Goal: Contribute content: Contribute content

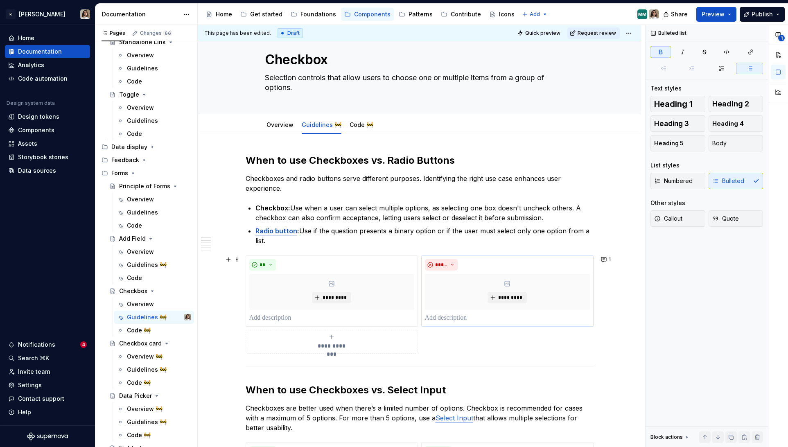
scroll to position [20, 0]
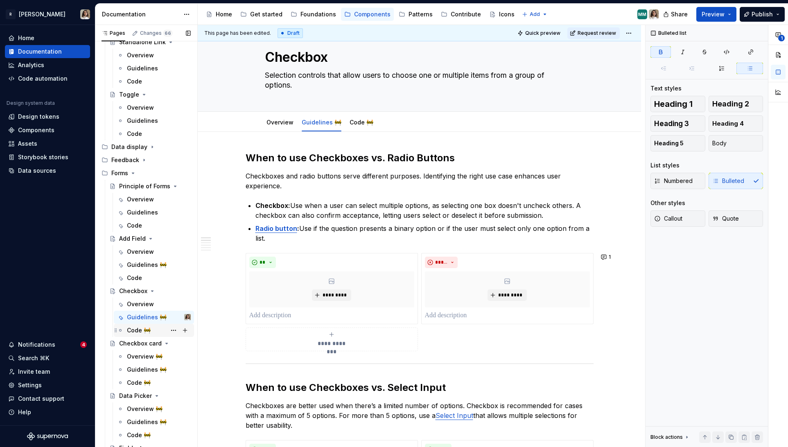
click at [140, 336] on div "Code 🚧" at bounding box center [154, 330] width 80 height 13
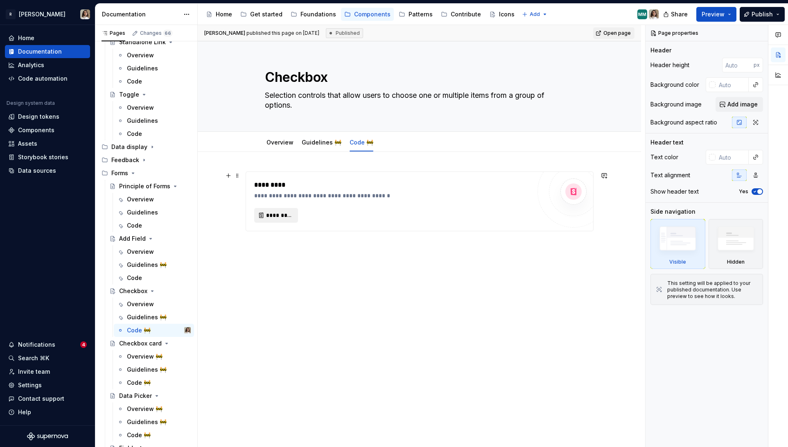
click at [278, 213] on span "*********" at bounding box center [279, 215] width 27 height 8
type textarea "*"
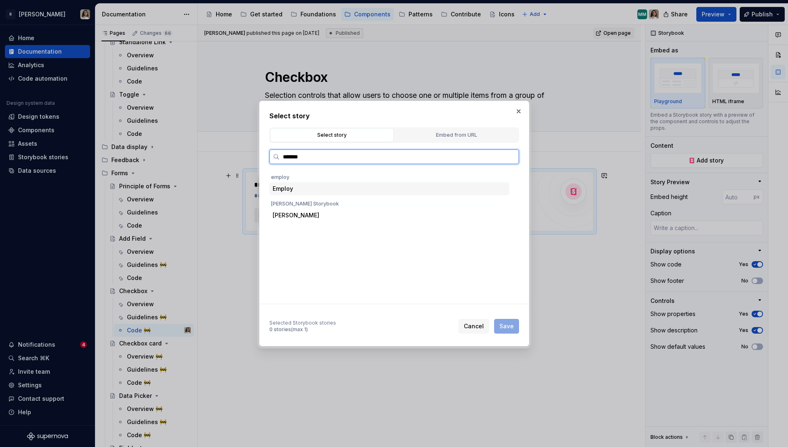
type input "********"
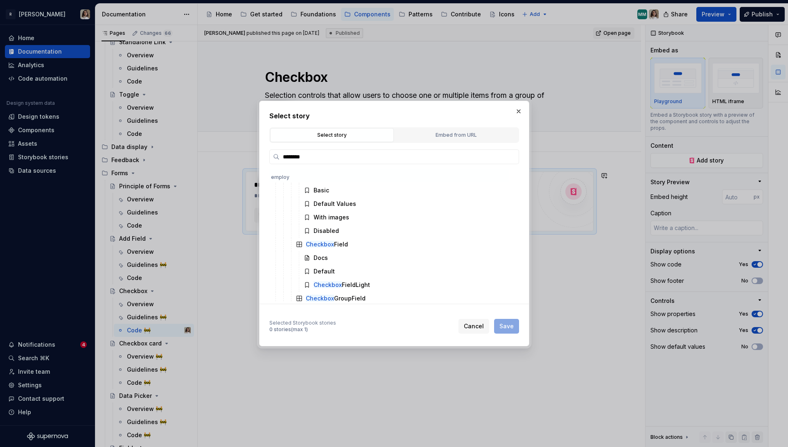
scroll to position [541, 0]
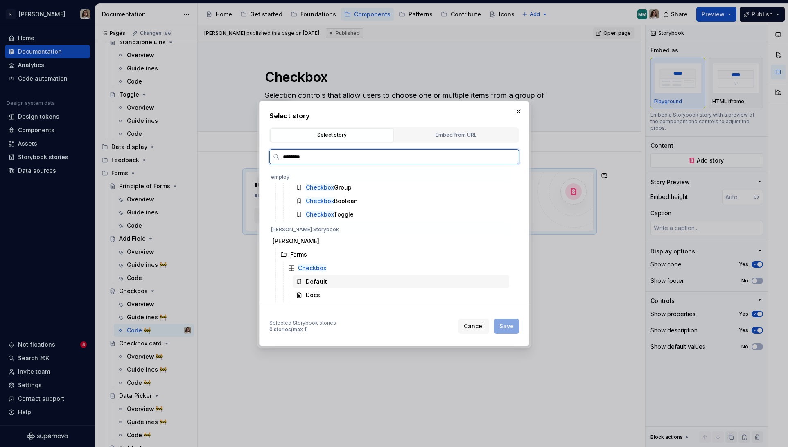
click at [320, 282] on div "Default" at bounding box center [316, 281] width 21 height 8
click at [500, 327] on span "Save" at bounding box center [506, 326] width 14 height 8
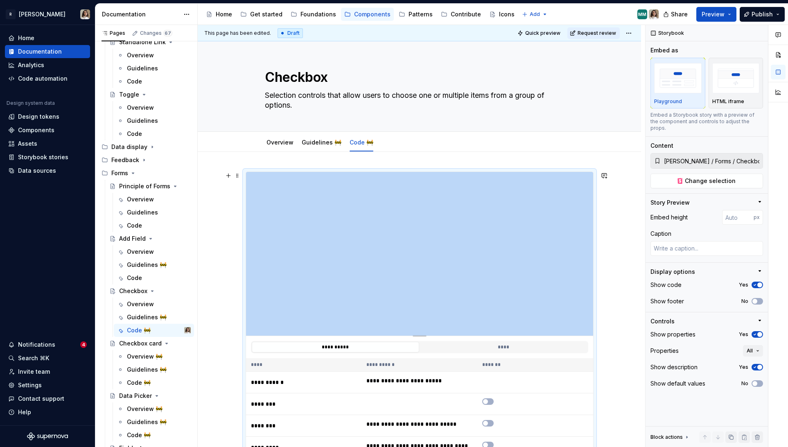
click at [174, 156] on div "Pages Changes 67 Add Accessibility guide for tree Page tree. Navigate the tree …" at bounding box center [441, 238] width 692 height 426
type textarea "*"
type input "398"
type textarea "*"
type input "383"
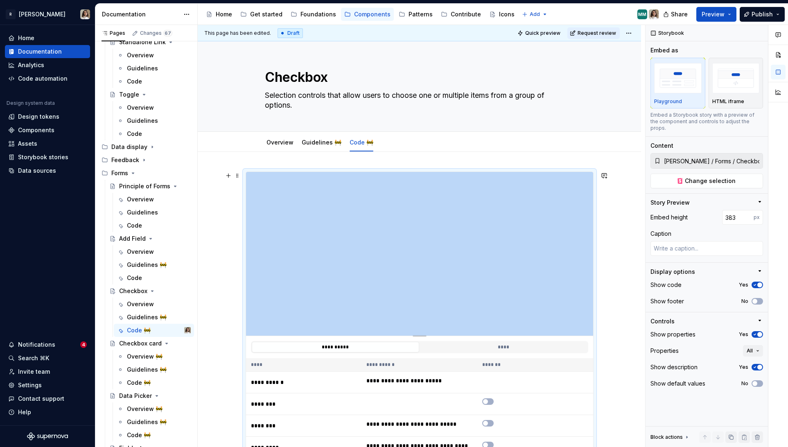
type textarea "*"
type input "369"
type textarea "*"
type input "354"
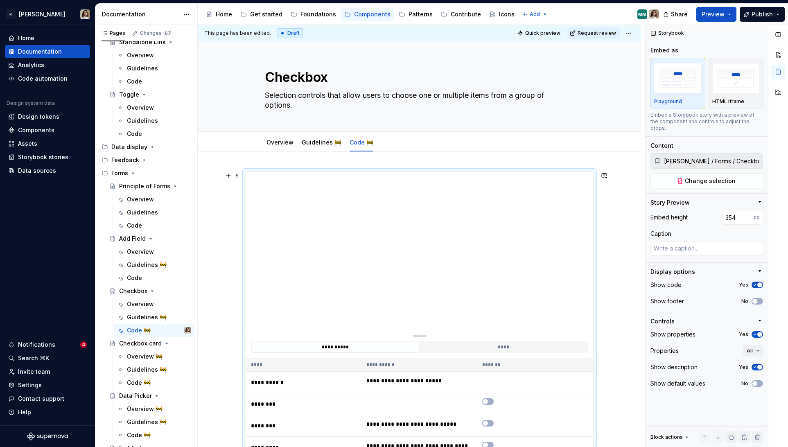
type textarea "*"
type input "341"
type textarea "*"
type input "330"
type textarea "*"
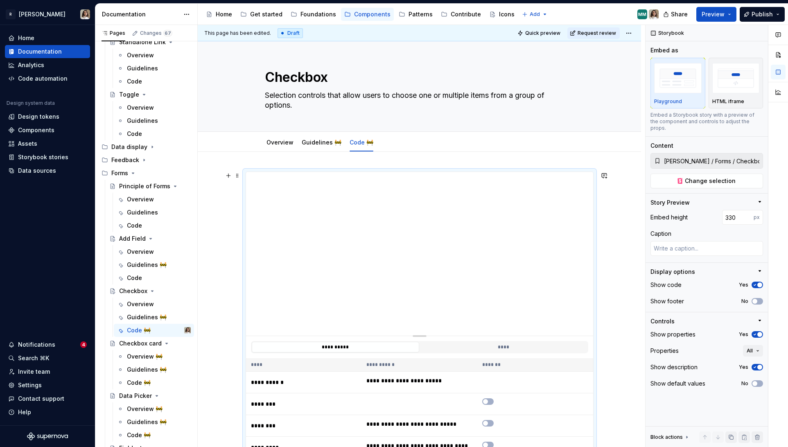
type input "324"
type textarea "*"
type input "320"
type textarea "*"
type input "314"
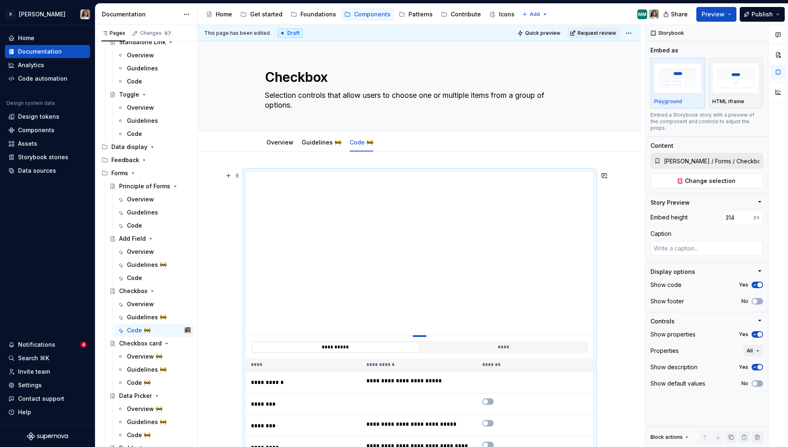
type textarea "*"
type input "313"
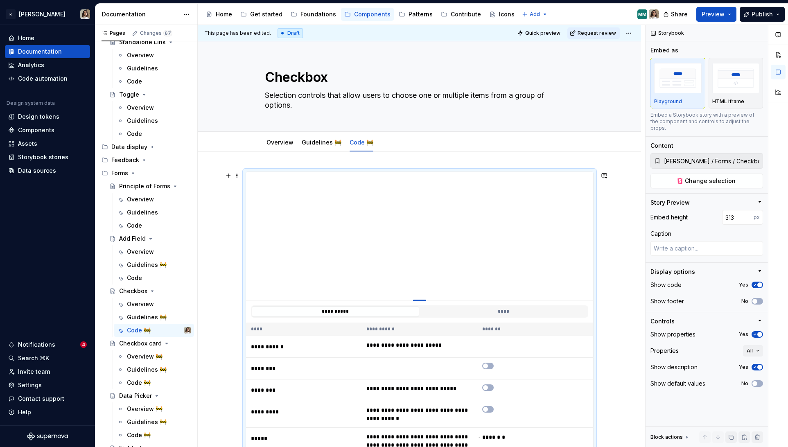
type textarea "*"
type input "311"
type textarea "*"
type input "301"
type textarea "*"
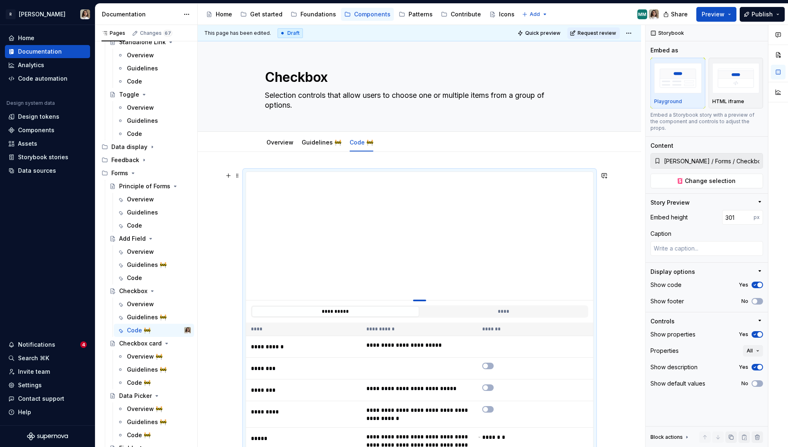
type input "286"
type textarea "*"
type input "270"
type textarea "*"
type input "254"
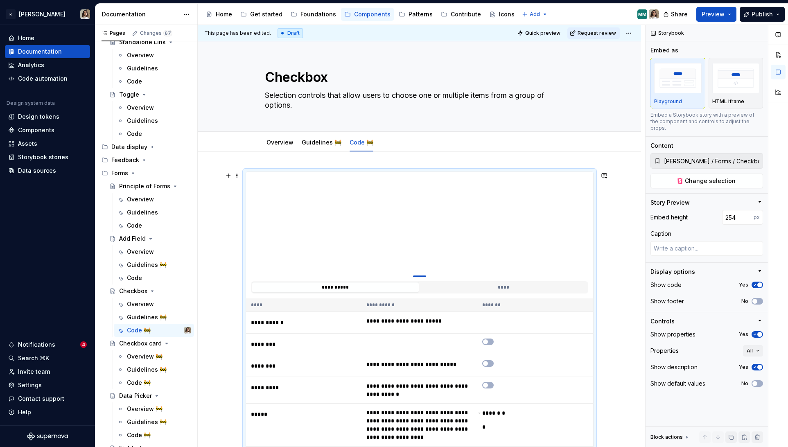
type textarea "*"
type input "241"
type textarea "*"
type input "235"
type textarea "*"
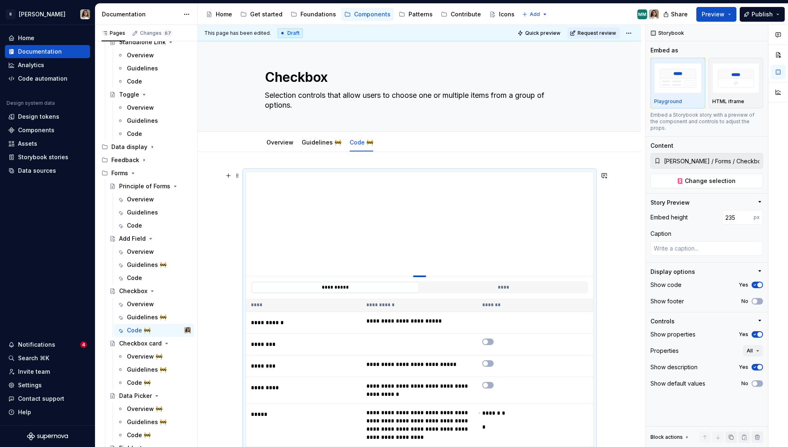
type input "231"
type textarea "*"
type input "228"
type textarea "*"
type input "226"
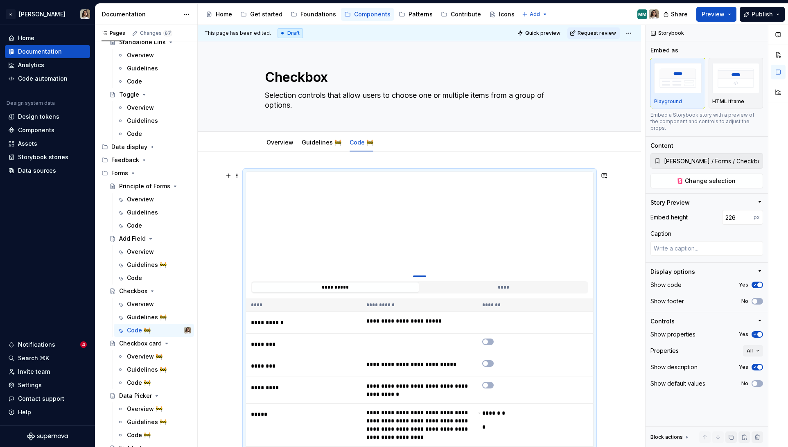
type textarea "*"
type input "225"
type textarea "*"
type input "224"
type textarea "*"
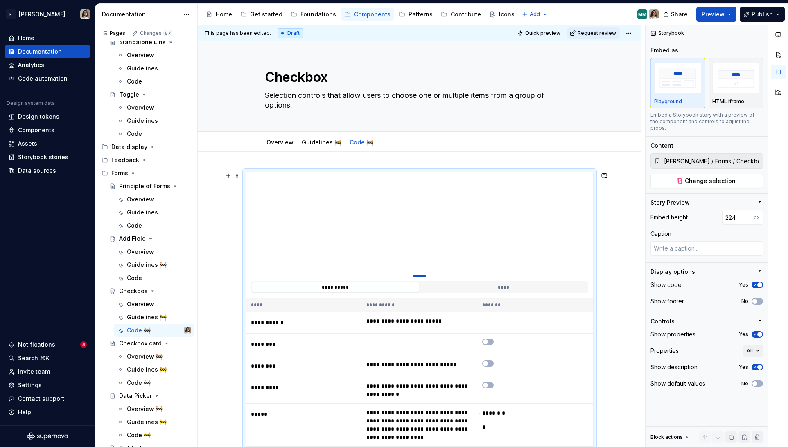
type input "223"
type textarea "*"
type input "221"
type textarea "*"
type input "220"
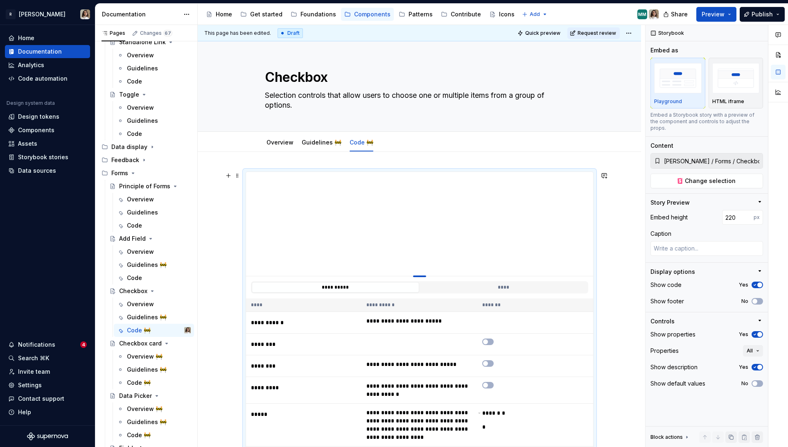
type textarea "*"
type input "218"
type textarea "*"
type input "217"
type textarea "*"
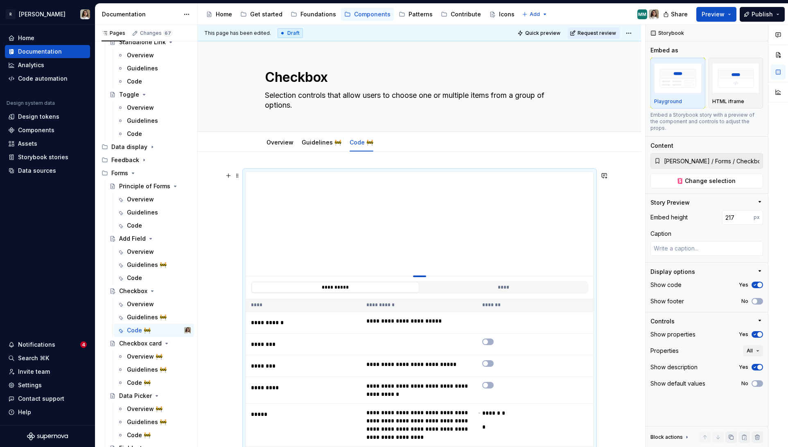
type input "215"
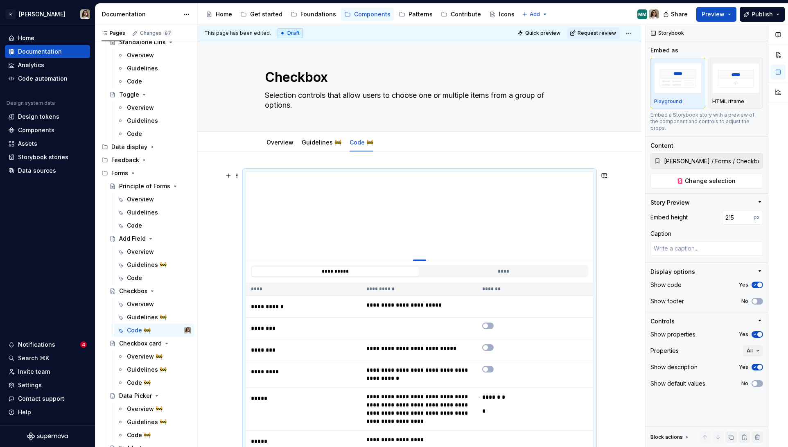
type textarea "*"
type input "214"
type textarea "*"
type input "213"
type textarea "*"
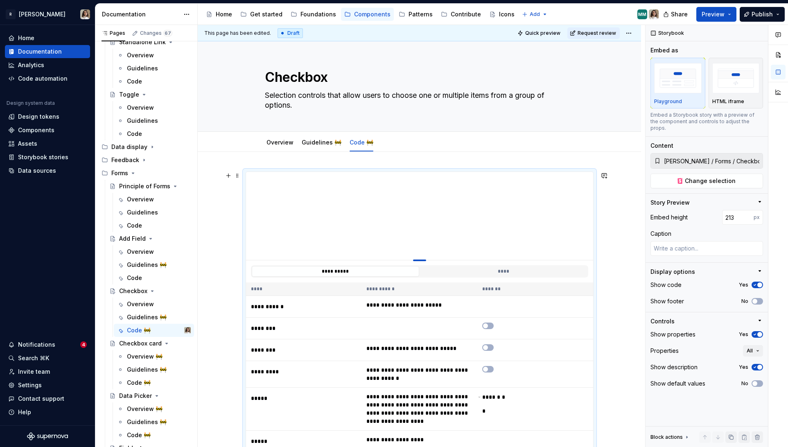
type input "212"
type textarea "*"
type input "211"
type textarea "*"
type input "210"
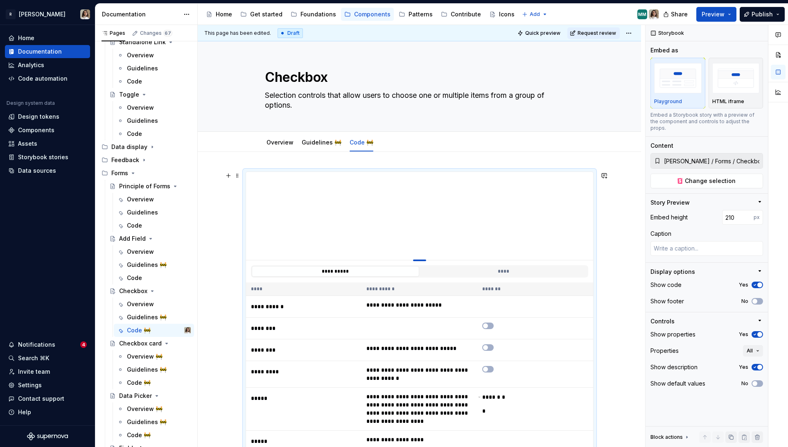
type textarea "*"
type input "209"
drag, startPoint x: 421, startPoint y: 336, endPoint x: 425, endPoint y: 257, distance: 78.3
click at [425, 259] on div at bounding box center [419, 260] width 13 height 2
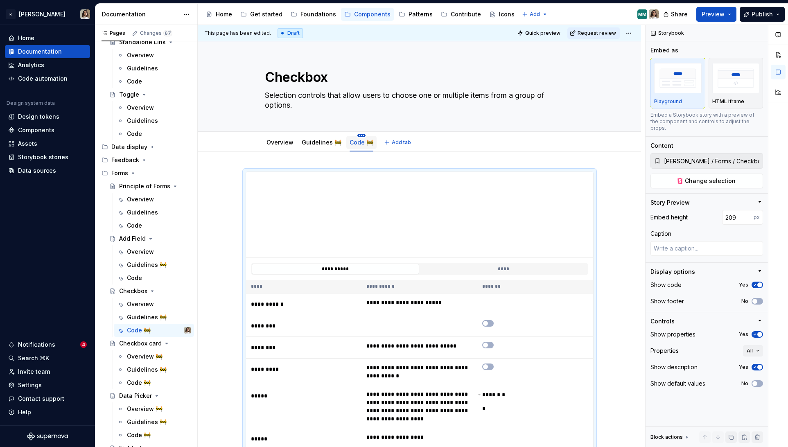
click at [358, 136] on html "R [PERSON_NAME] Home Documentation Analytics Code automation Design system data…" at bounding box center [394, 223] width 788 height 447
type textarea "*"
click at [374, 148] on div "Rename tab" at bounding box center [395, 147] width 53 height 8
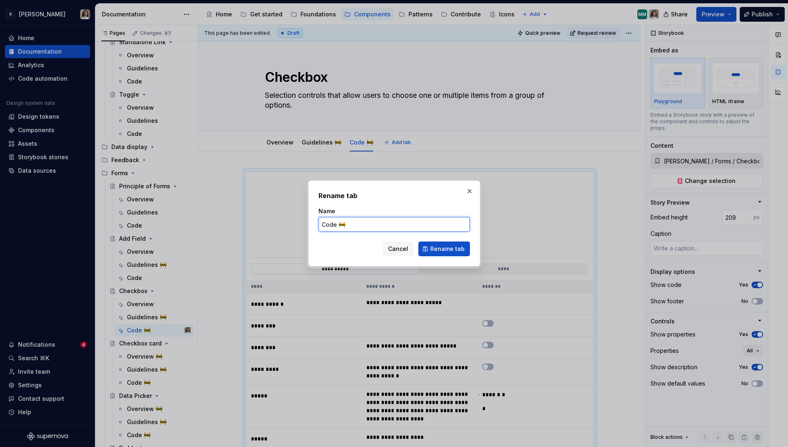
click at [361, 224] on input "Code 🚧" at bounding box center [393, 224] width 151 height 15
type input "Code"
click at [432, 250] on span "Rename tab" at bounding box center [447, 249] width 34 height 8
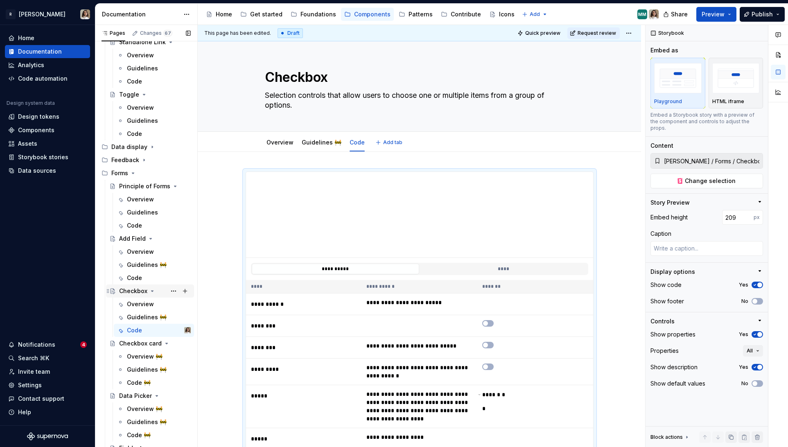
click at [152, 292] on icon "Page tree" at bounding box center [152, 291] width 7 height 7
click at [150, 242] on div "Add Field" at bounding box center [155, 238] width 72 height 11
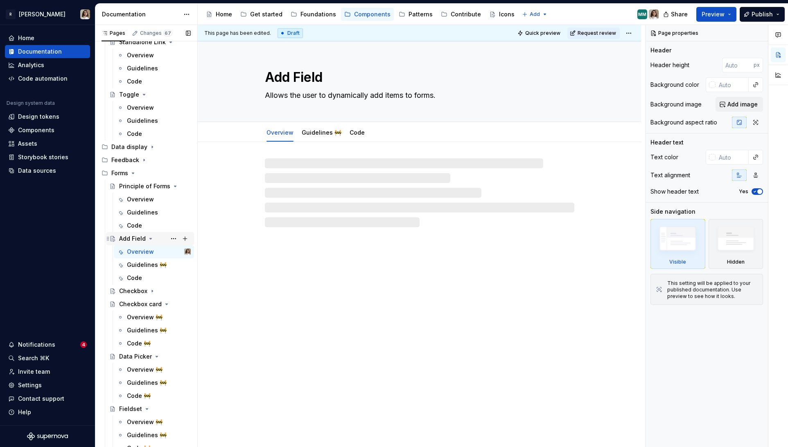
click at [149, 237] on icon "Page tree" at bounding box center [150, 238] width 7 height 7
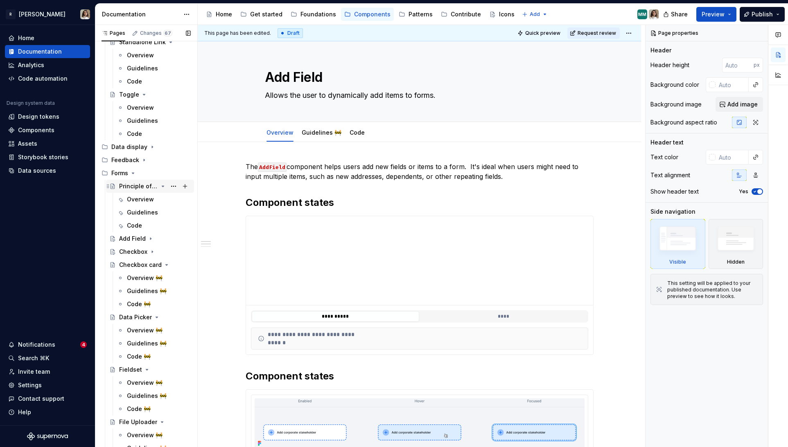
click at [164, 187] on icon "Page tree" at bounding box center [163, 186] width 7 height 7
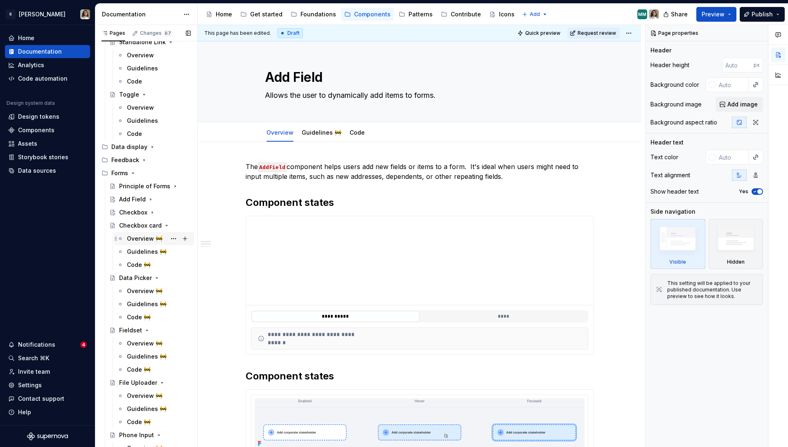
click at [139, 235] on div "Overview 🚧" at bounding box center [145, 238] width 36 height 8
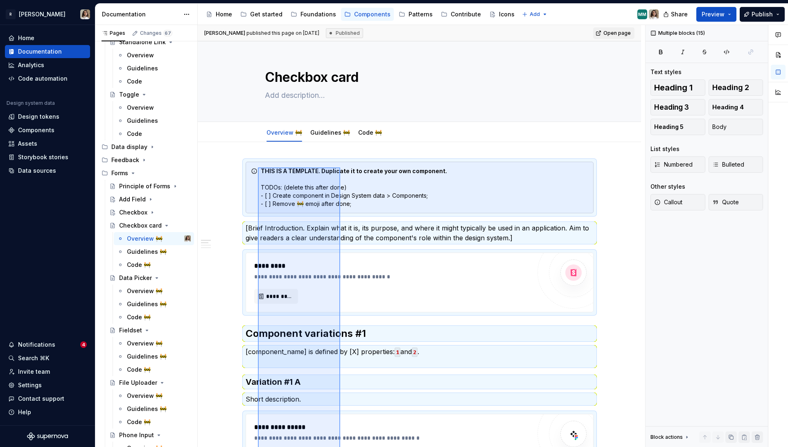
drag, startPoint x: 340, startPoint y: 315, endPoint x: 258, endPoint y: 167, distance: 168.7
click at [258, 167] on div "**********" at bounding box center [421, 236] width 447 height 422
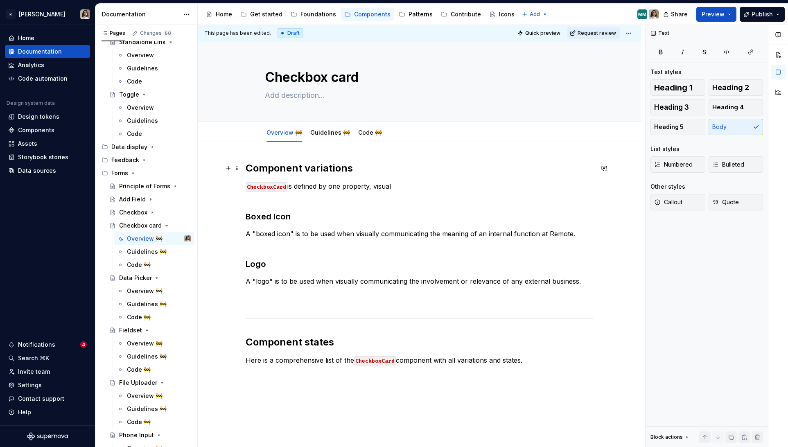
click at [261, 166] on h2 "Component variations" at bounding box center [420, 168] width 348 height 13
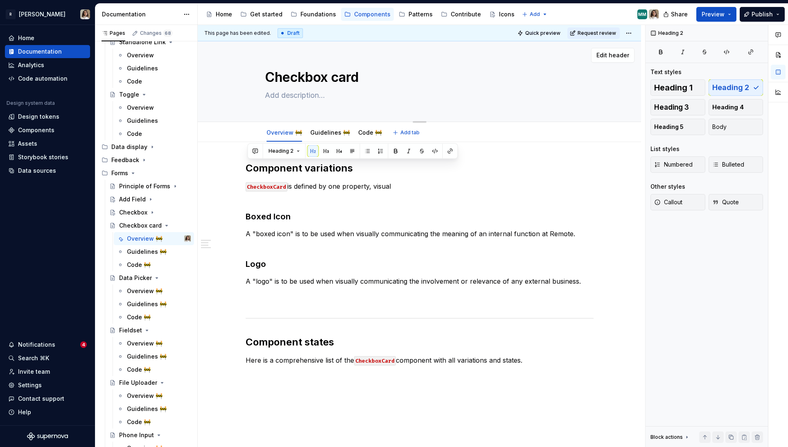
click at [372, 80] on textarea "Checkbox card" at bounding box center [417, 78] width 309 height 20
type textarea "*"
type textarea "Checkbox card"
paste textarea "🏗️"
type textarea "*"
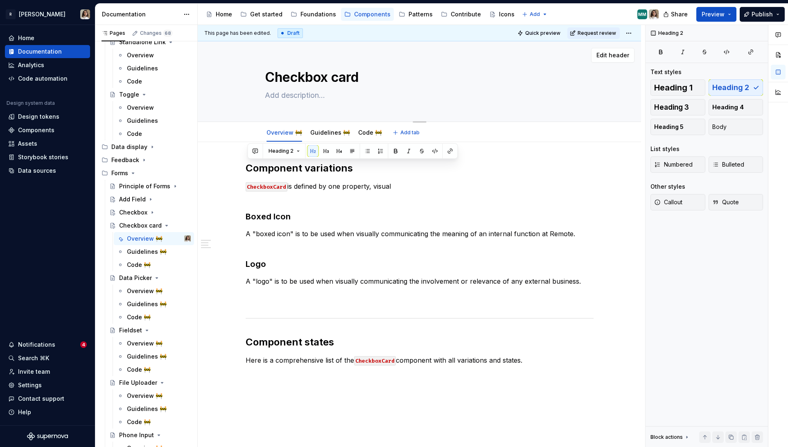
type textarea "Checkbox card 🏗️"
type textarea "*"
type textarea "Checkbox card 🏗️"
click at [371, 208] on div "Component variations CheckboxCard is defined by one property, visual Boxed Icon…" at bounding box center [420, 263] width 348 height 203
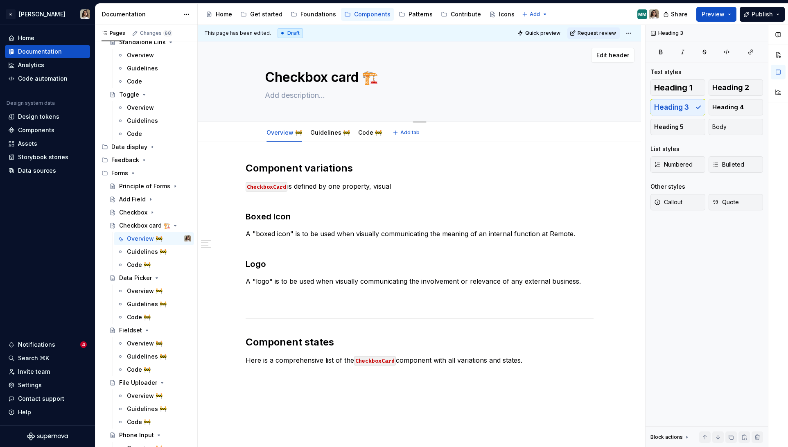
click at [291, 90] on textarea at bounding box center [417, 95] width 309 height 13
paste textarea "Allows a user to make a selection. Helpful when you need to provide more detail…"
type textarea "*"
type textarea "Allows a user to make a selection. Helpful when you need to provide more detail…"
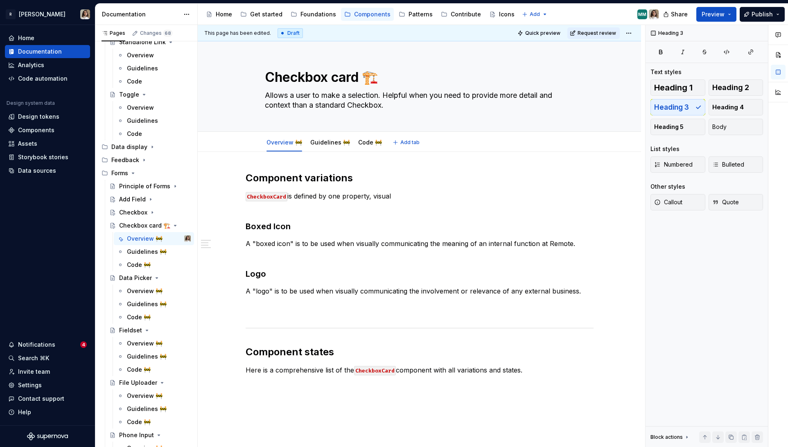
type textarea "*"
type textarea "Allows a user to make a selection. Helpful when you need to provide more detail…"
type textarea "*"
click at [392, 201] on p "CheckboxCard is defined by one property, visual" at bounding box center [420, 201] width 348 height 20
click at [405, 198] on p "CheckboxCard is defined by one property, visual" at bounding box center [420, 201] width 348 height 20
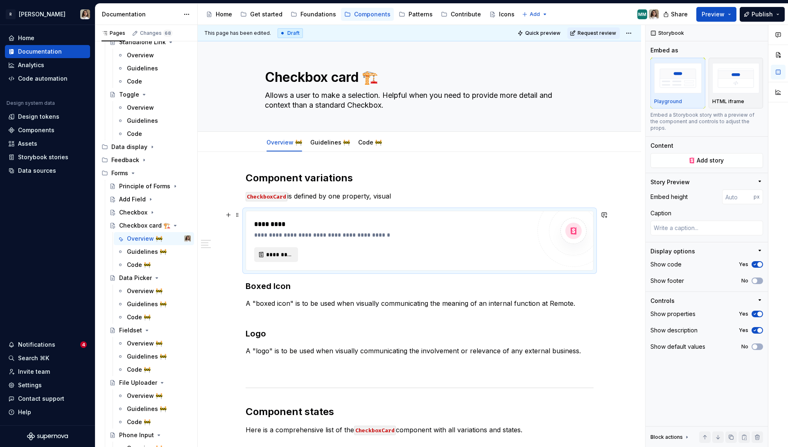
click at [276, 255] on span "*********" at bounding box center [279, 254] width 27 height 8
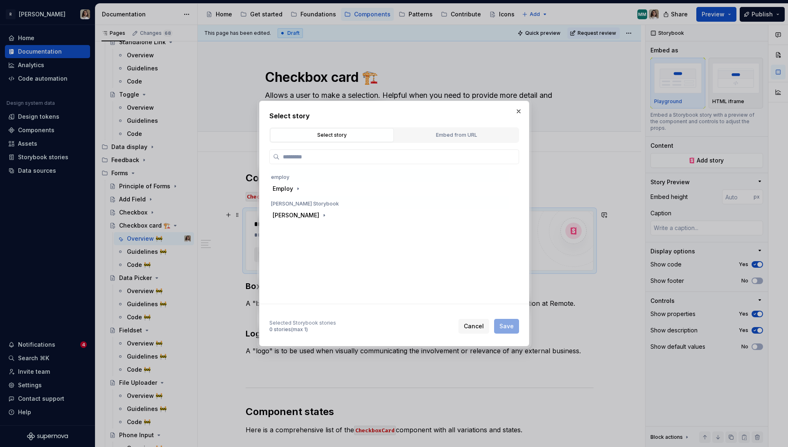
type textarea "*"
type input "*"
type textarea "*"
type input "**"
type textarea "*"
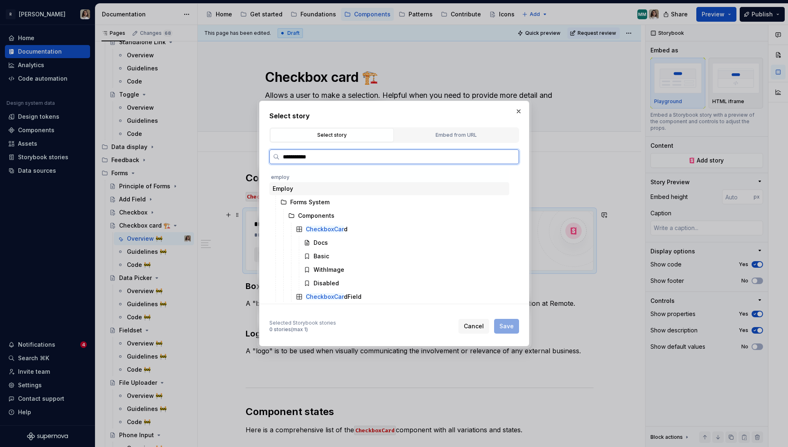
type input "**********"
click at [319, 256] on div "Basic" at bounding box center [321, 256] width 16 height 8
click at [503, 327] on span "Save" at bounding box center [506, 326] width 14 height 8
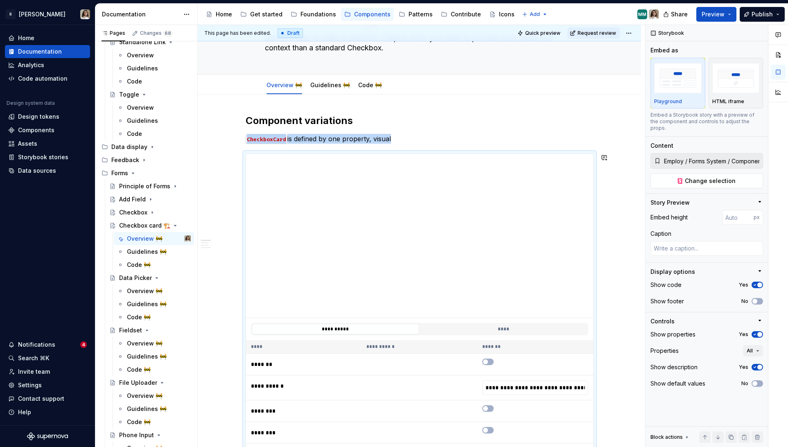
scroll to position [51, 0]
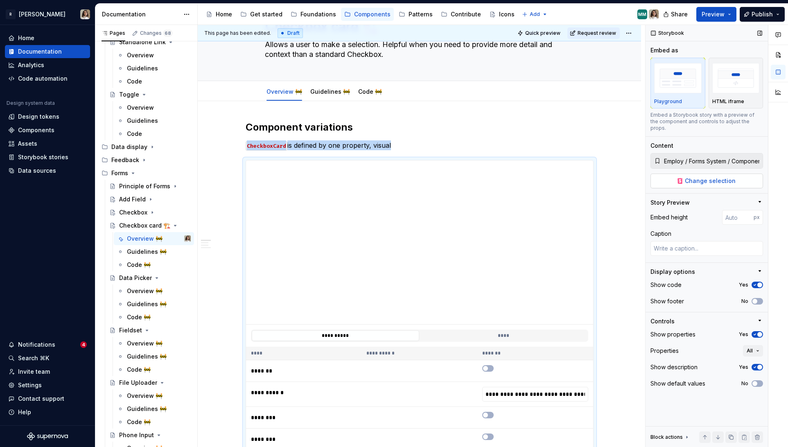
click at [689, 177] on span "Change selection" at bounding box center [710, 181] width 51 height 8
type textarea "*"
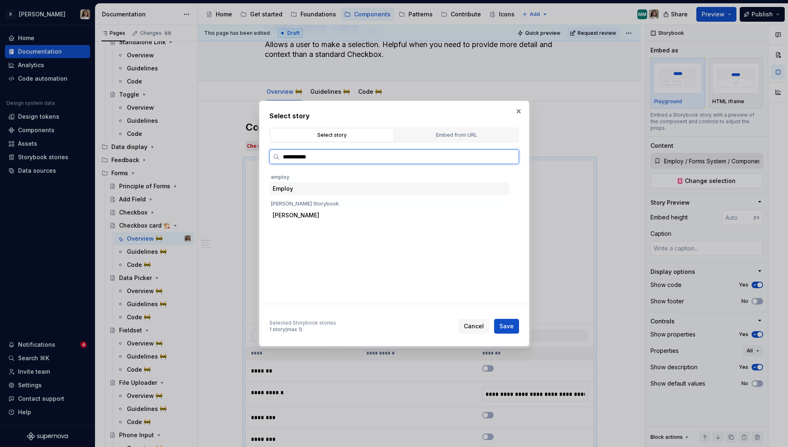
type input "**********"
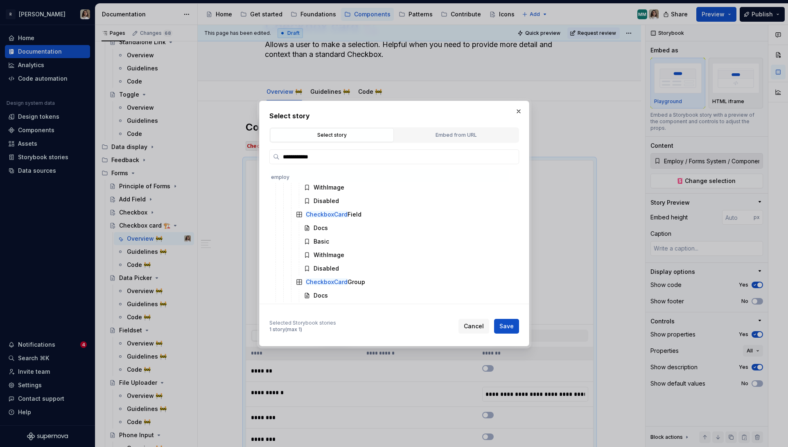
scroll to position [83, 0]
click at [340, 239] on div "Basic" at bounding box center [404, 240] width 209 height 13
click at [508, 324] on span "Save" at bounding box center [506, 326] width 14 height 8
type textarea "*"
type input "Employ / Forms System / Components / CheckboxCardField / Basic"
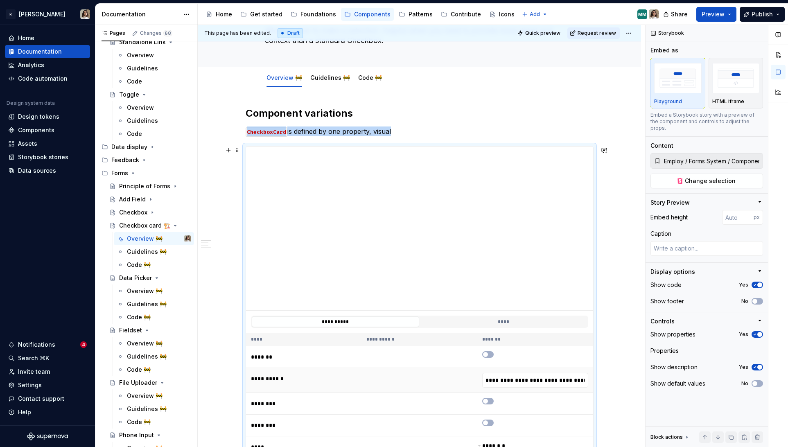
scroll to position [68, 0]
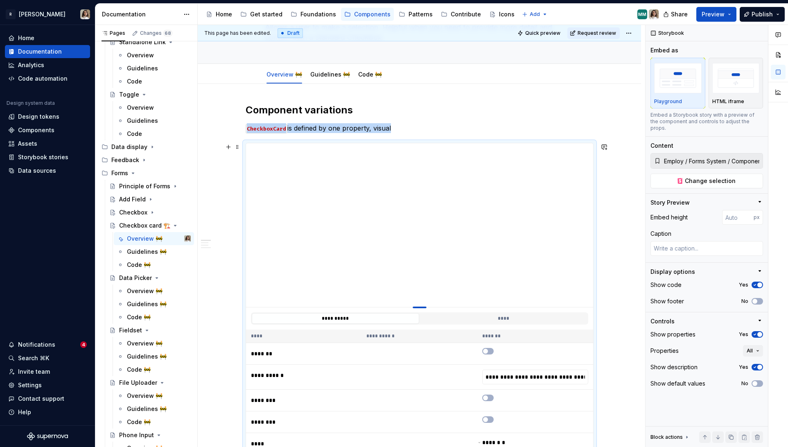
type textarea "*"
type input "386"
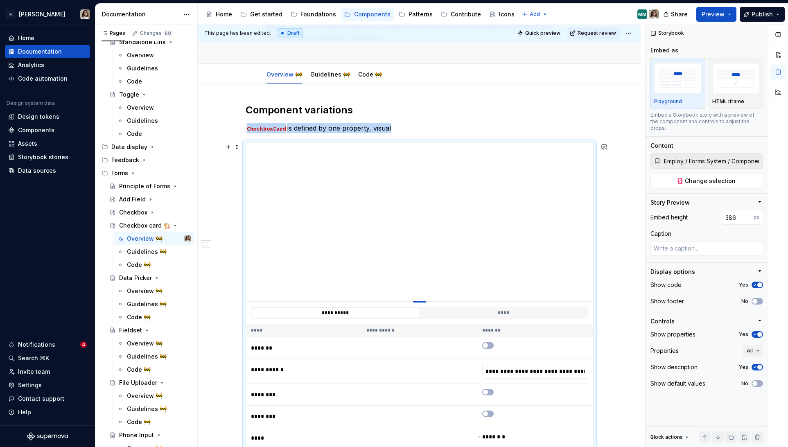
type textarea "*"
type input "385"
type textarea "*"
type input "384"
type textarea "*"
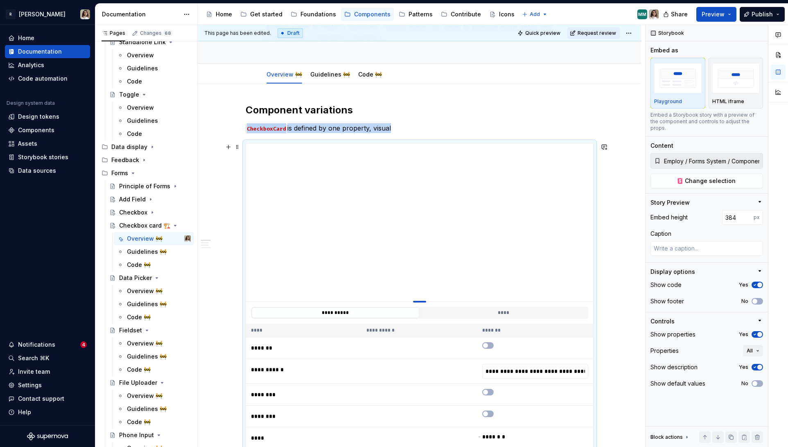
type input "383"
type textarea "*"
type input "382"
type textarea "*"
type input "381"
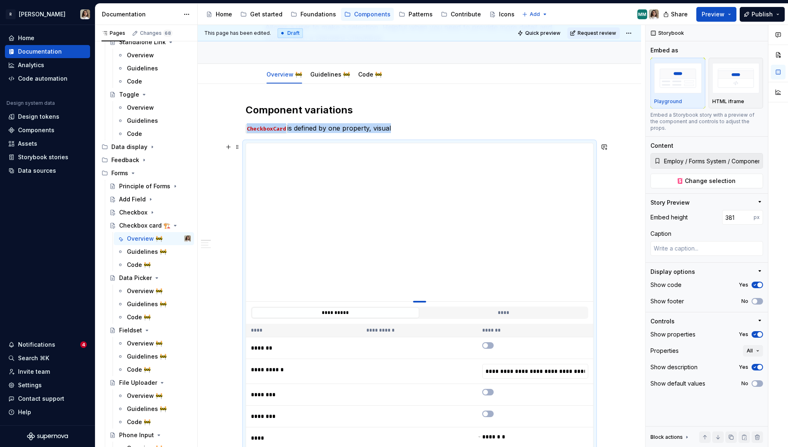
type textarea "*"
type input "380"
type textarea "*"
type input "379"
type textarea "*"
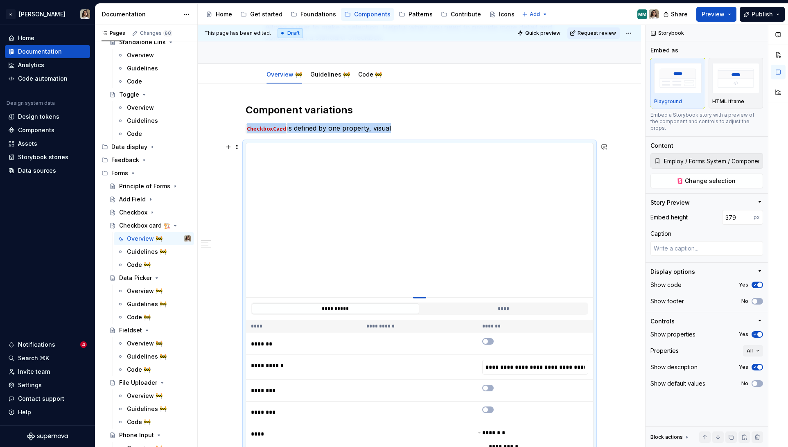
type input "376"
type textarea "*"
type input "375"
type textarea "*"
type input "374"
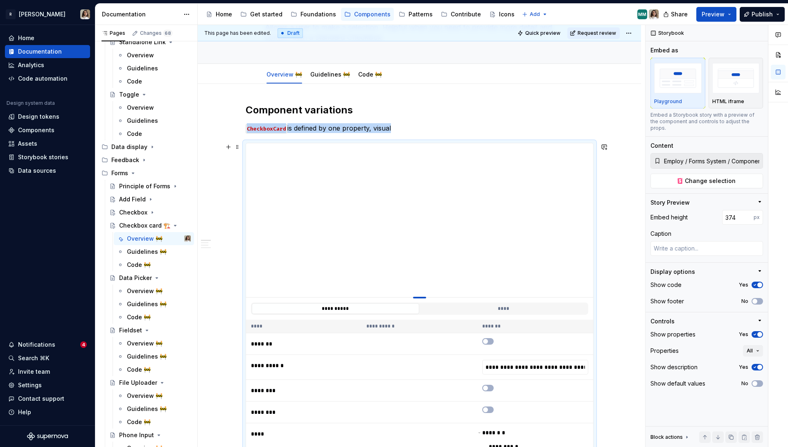
type textarea "*"
type input "373"
type textarea "*"
type input "372"
type textarea "*"
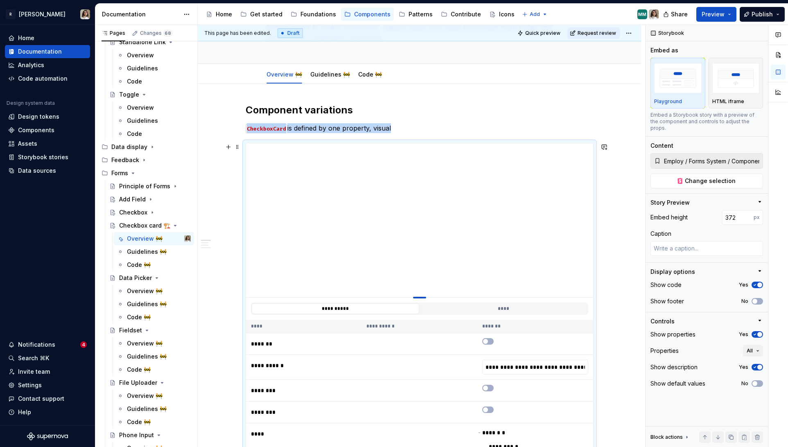
type input "371"
drag, startPoint x: 422, startPoint y: 306, endPoint x: 423, endPoint y: 295, distance: 11.5
click at [423, 295] on div at bounding box center [419, 296] width 13 height 2
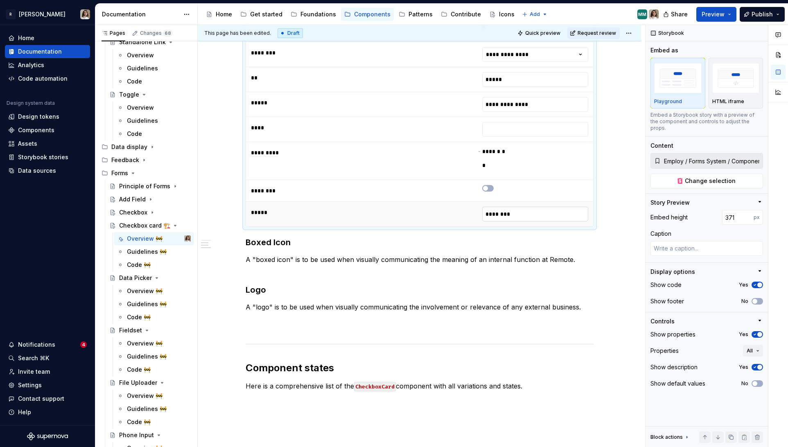
scroll to position [0, 0]
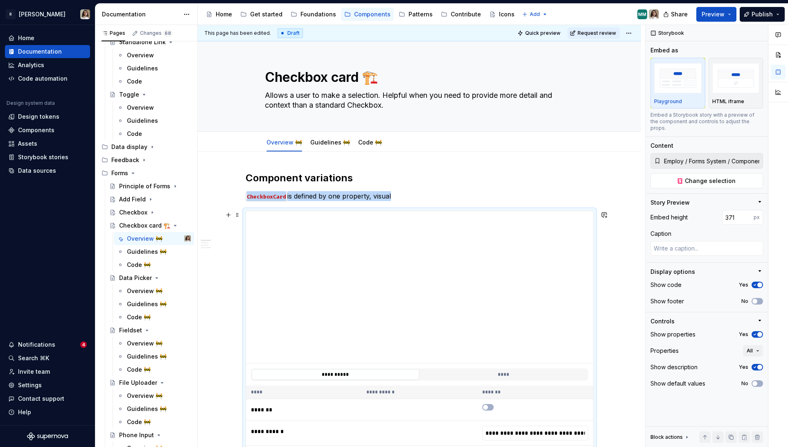
click at [328, 194] on p "CheckboxCard is defined by one property, visual" at bounding box center [420, 196] width 348 height 10
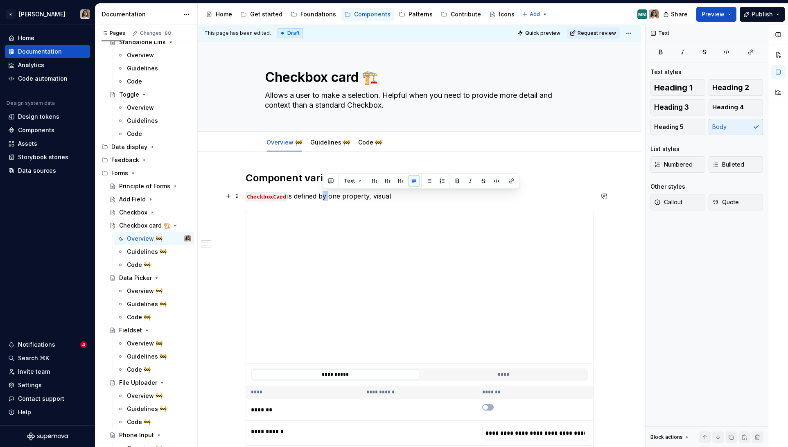
click at [328, 194] on p "CheckboxCard is defined by one property, visual" at bounding box center [420, 196] width 348 height 10
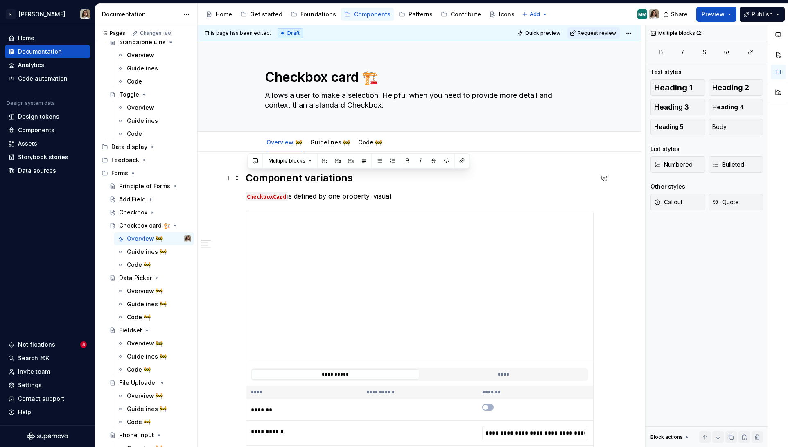
drag, startPoint x: 397, startPoint y: 195, endPoint x: 248, endPoint y: 177, distance: 150.1
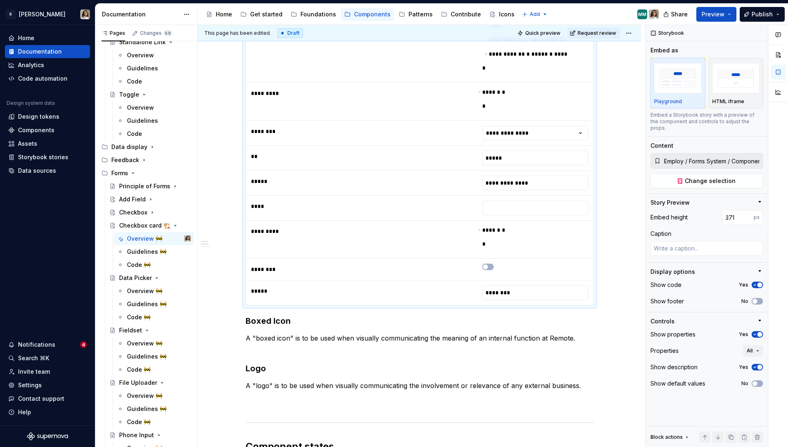
scroll to position [613, 0]
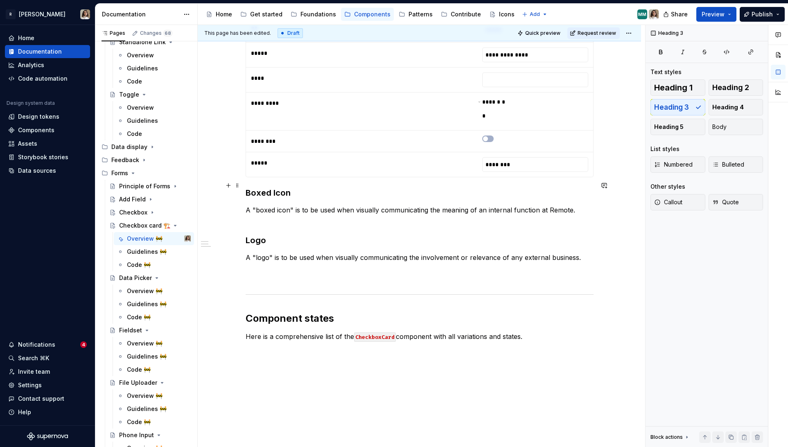
click at [251, 187] on h3 "Boxed Icon" at bounding box center [420, 192] width 348 height 11
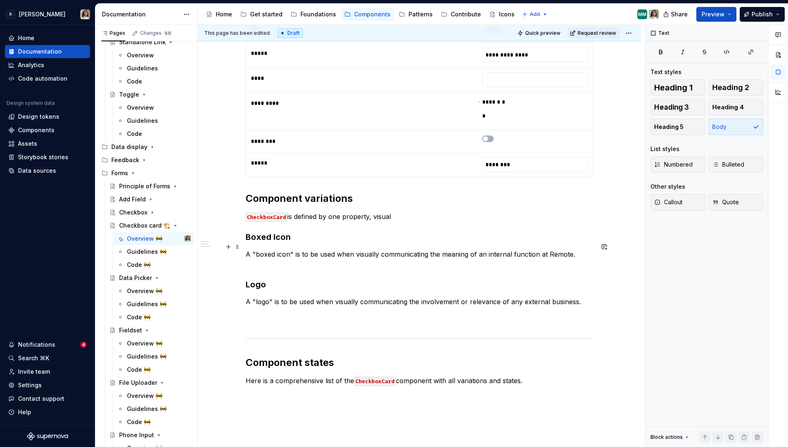
click at [579, 249] on p "A "boxed icon" is to be used when visually communicating the meaning of an inte…" at bounding box center [420, 259] width 348 height 20
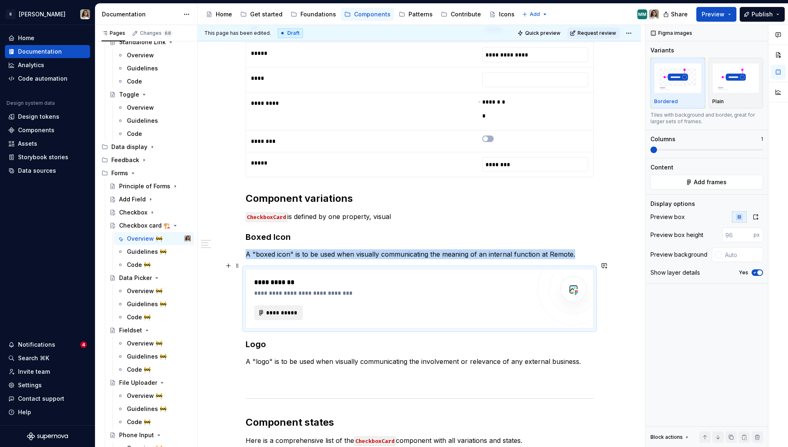
click at [277, 309] on span "**********" at bounding box center [282, 313] width 32 height 8
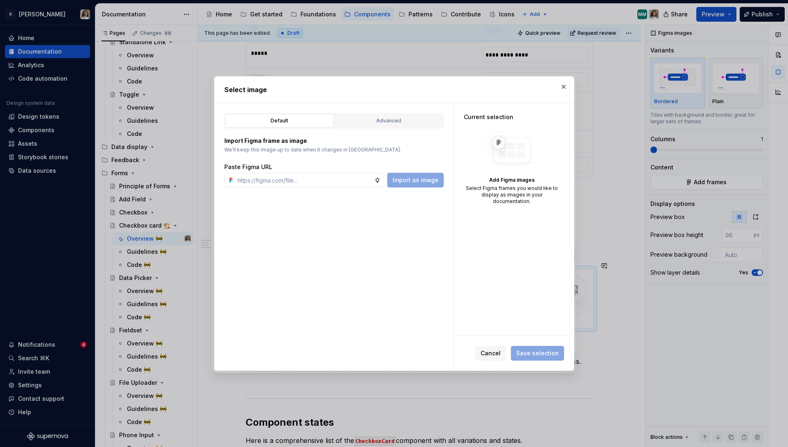
type textarea "*"
click at [380, 121] on div "Advanced" at bounding box center [388, 121] width 103 height 8
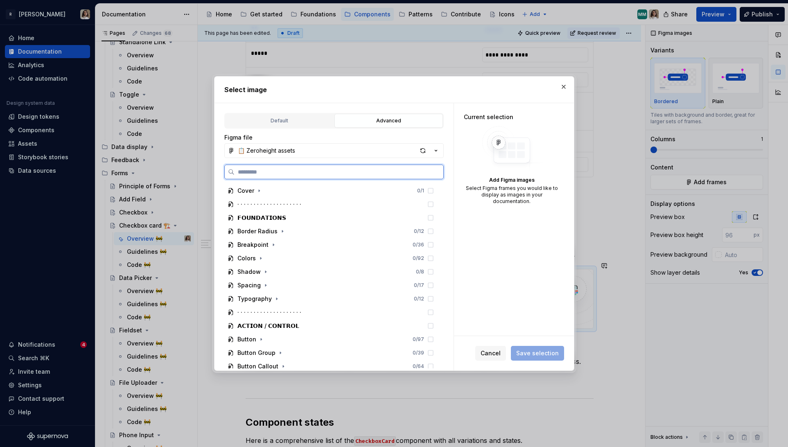
click at [262, 171] on input "search" at bounding box center [338, 172] width 209 height 8
type input "*********"
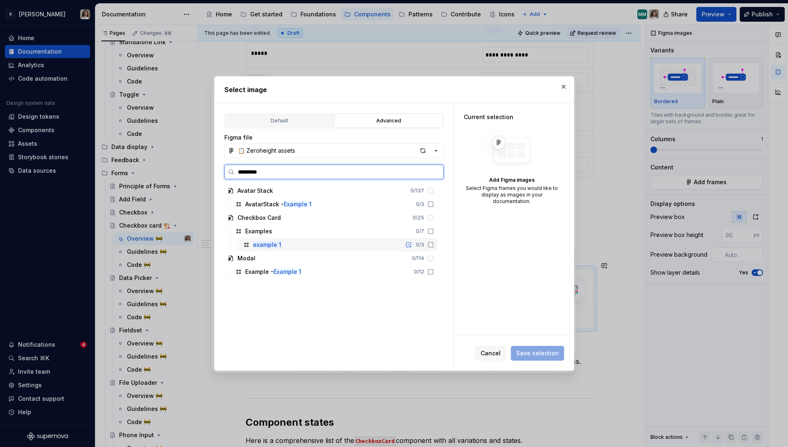
click at [264, 242] on mark "example 1" at bounding box center [267, 244] width 28 height 7
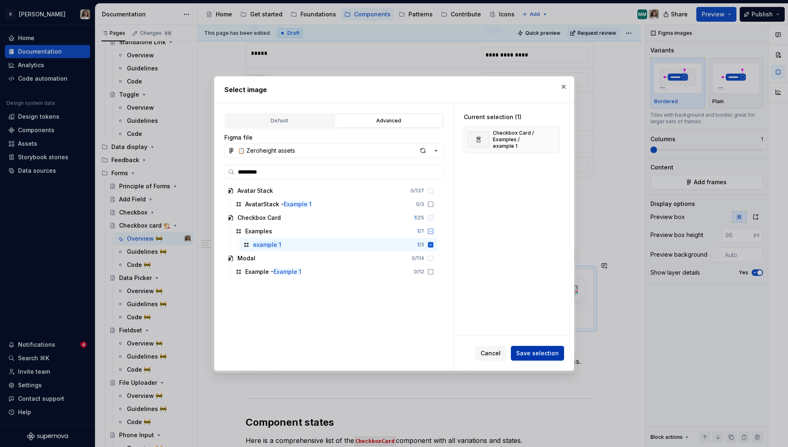
click at [535, 352] on span "Save selection" at bounding box center [537, 353] width 43 height 8
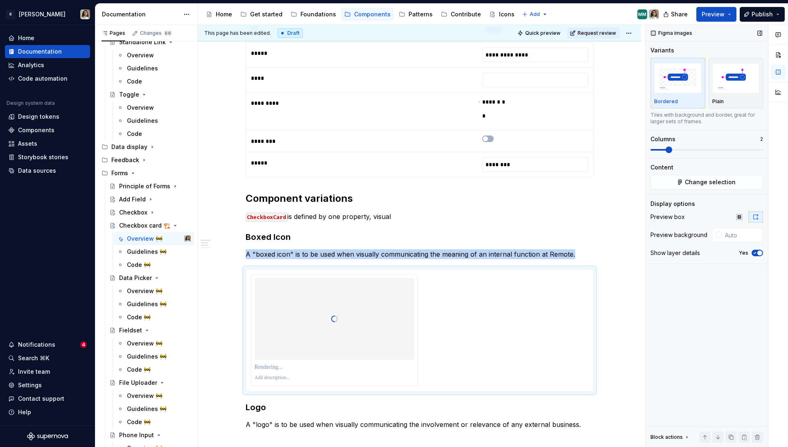
click at [665, 149] on span at bounding box center [668, 149] width 7 height 7
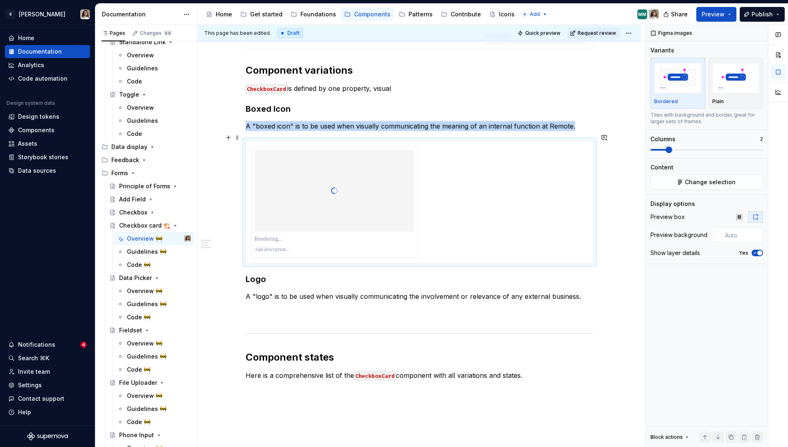
scroll to position [746, 0]
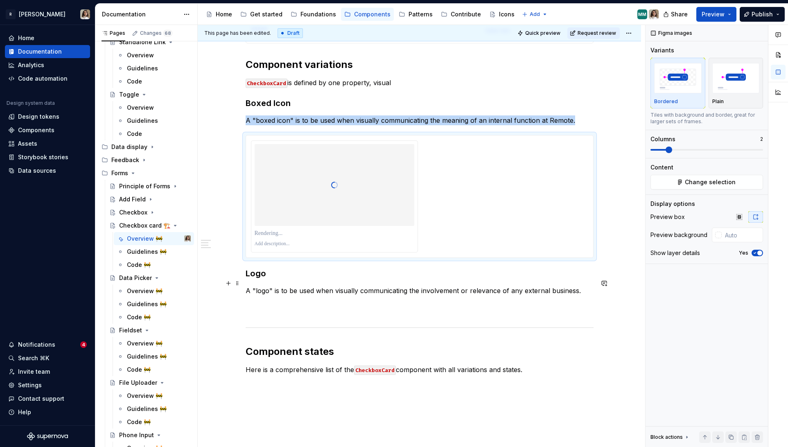
click at [270, 304] on p "A "logo" is to be used when visually communicating the involvement or relevance…" at bounding box center [420, 300] width 348 height 29
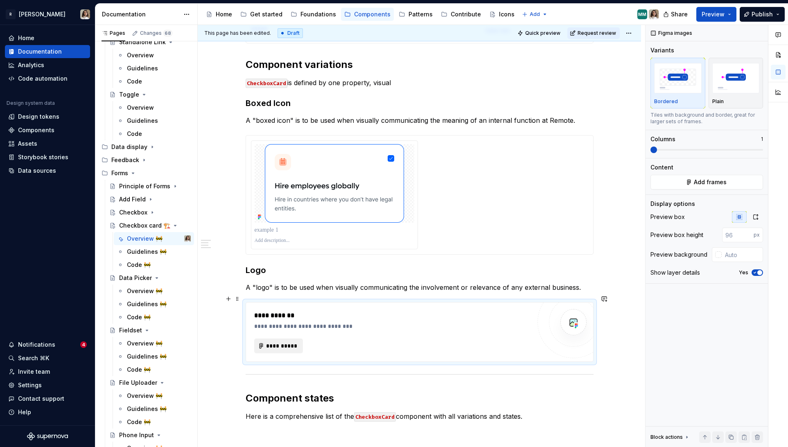
click at [277, 342] on span "**********" at bounding box center [282, 346] width 32 height 8
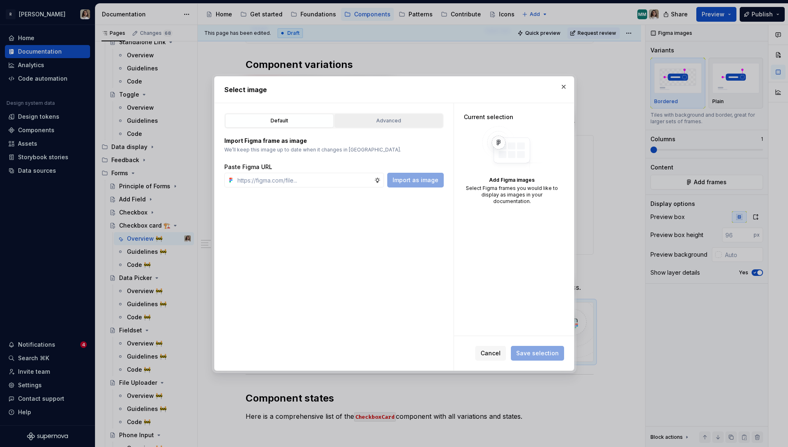
click at [389, 124] on div "Advanced" at bounding box center [388, 121] width 103 height 8
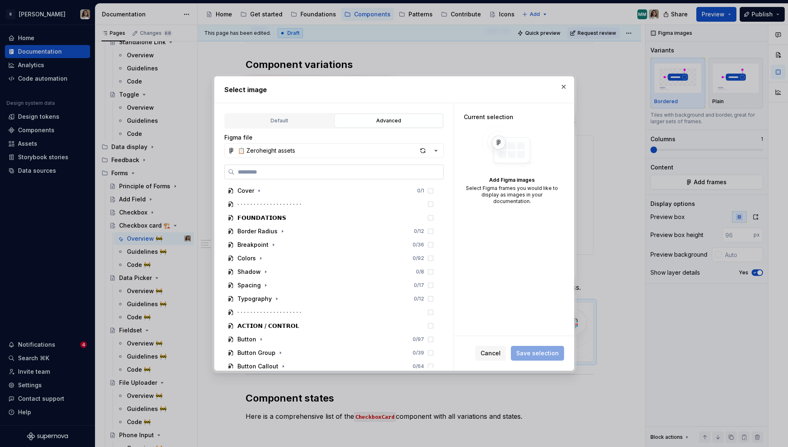
click at [275, 179] on label at bounding box center [333, 172] width 219 height 15
click at [275, 176] on input "search" at bounding box center [338, 172] width 209 height 8
click at [275, 174] on input "search" at bounding box center [338, 172] width 209 height 8
type input "*********"
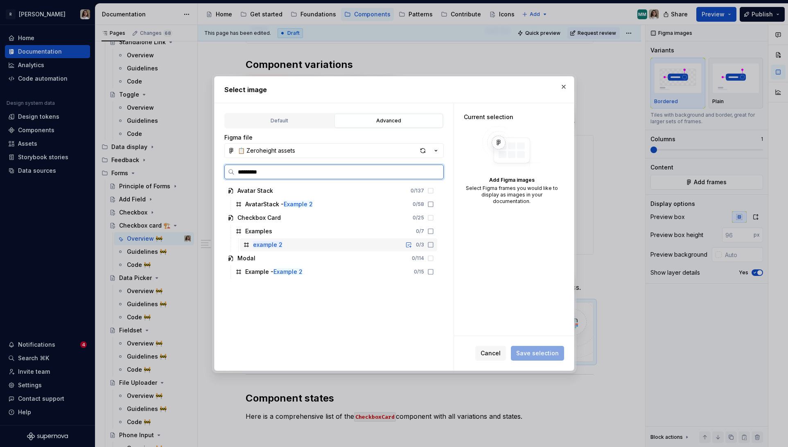
click at [263, 243] on mark "example 2" at bounding box center [267, 244] width 29 height 7
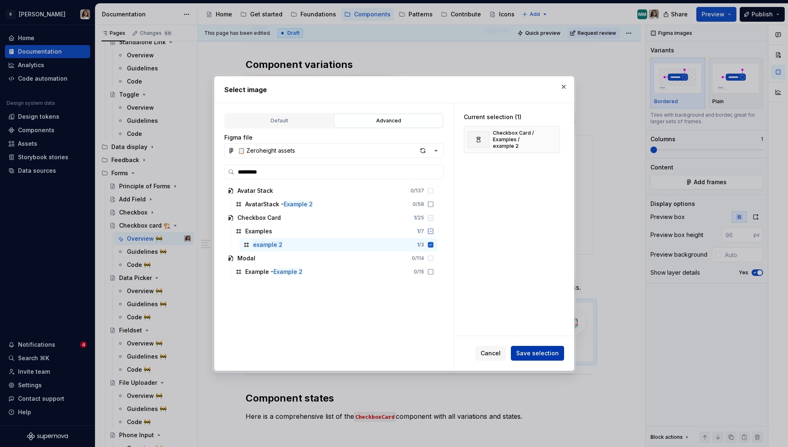
click at [535, 360] on button "Save selection" at bounding box center [537, 353] width 53 height 15
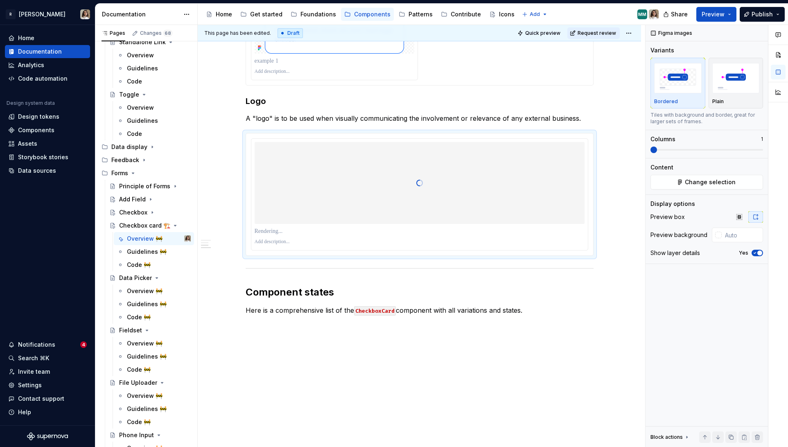
scroll to position [919, 0]
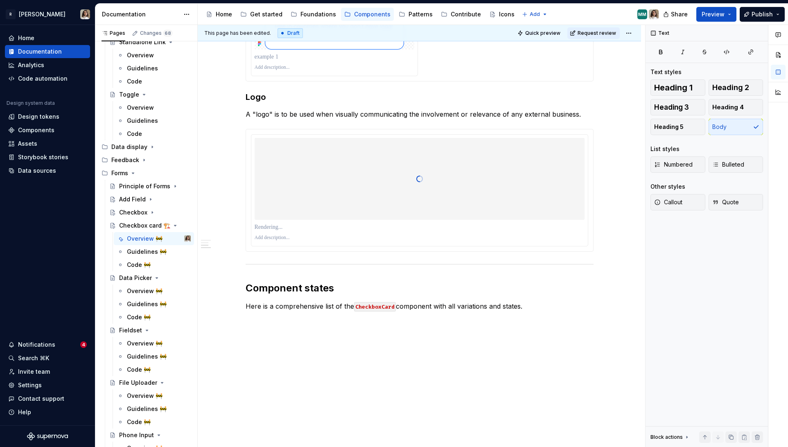
scroll to position [916, 0]
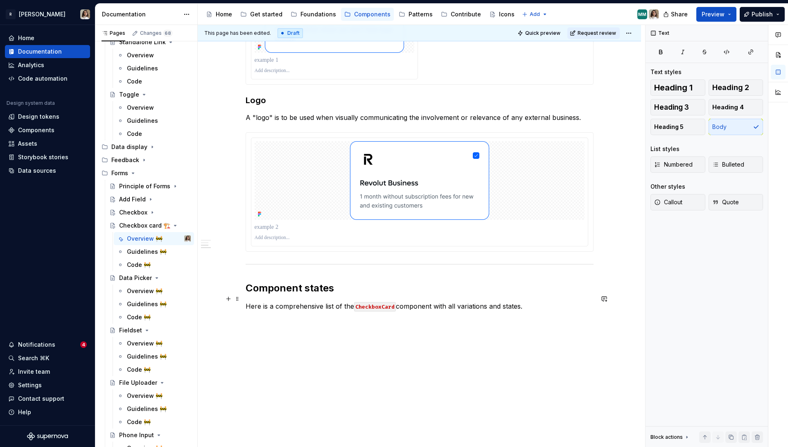
click at [295, 301] on p "Here is a comprehensive list of the CheckboxCard component with all variations …" at bounding box center [420, 306] width 348 height 10
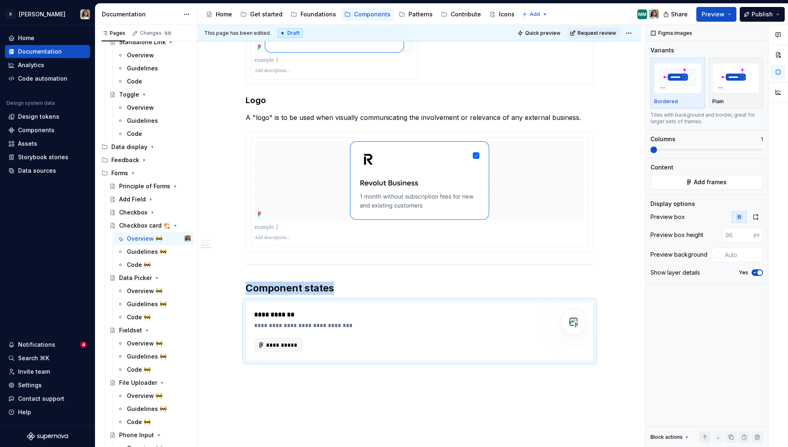
scroll to position [919, 0]
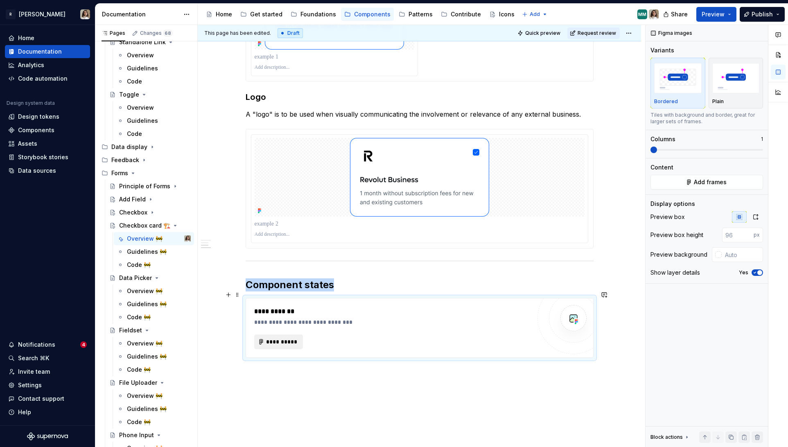
click at [287, 338] on span "**********" at bounding box center [282, 342] width 32 height 8
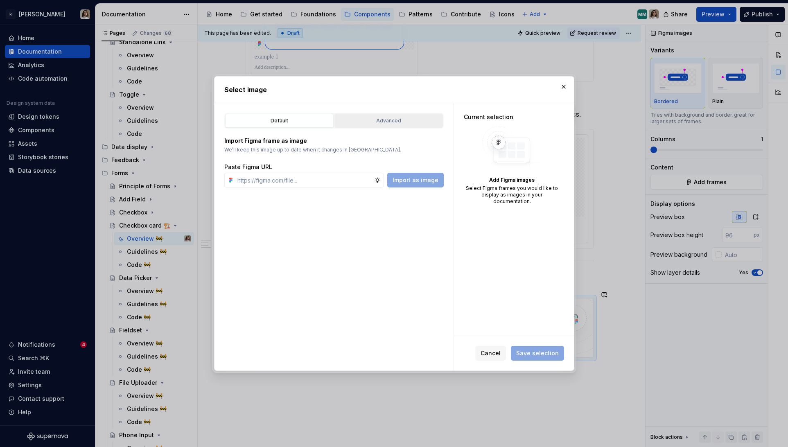
drag, startPoint x: 394, startPoint y: 113, endPoint x: 388, endPoint y: 120, distance: 8.8
click at [394, 113] on div "Default Advanced" at bounding box center [333, 121] width 219 height 16
click at [390, 118] on div "Advanced" at bounding box center [388, 121] width 103 height 8
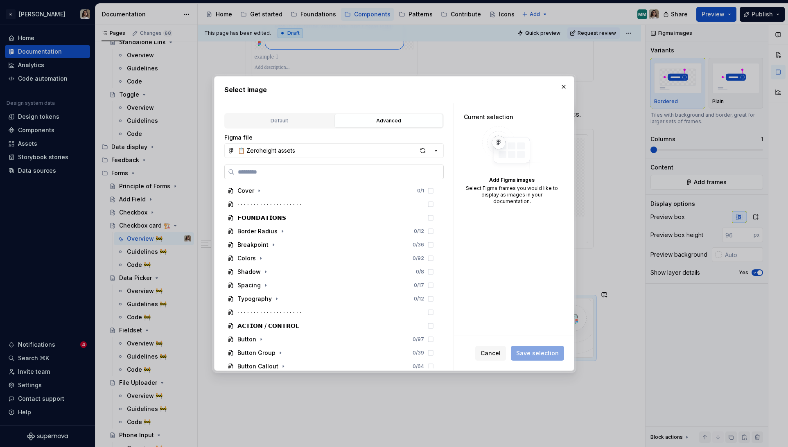
click at [291, 172] on input "search" at bounding box center [338, 172] width 209 height 8
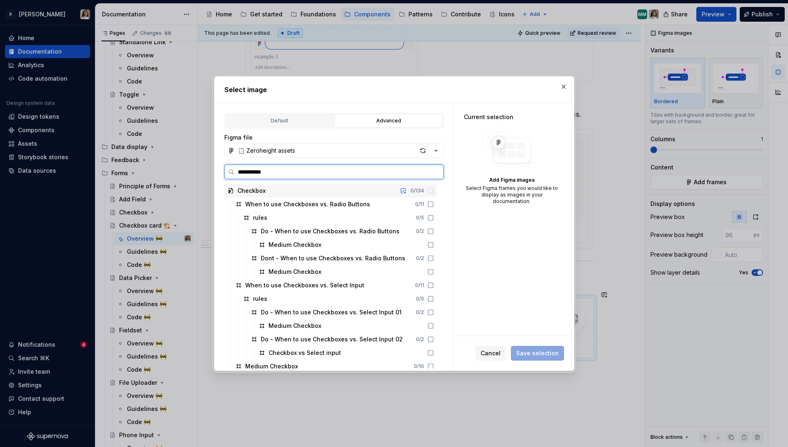
type input "**********"
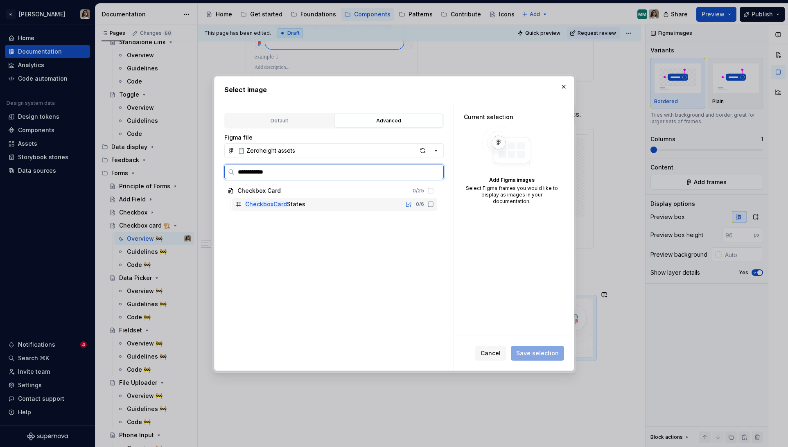
click at [275, 203] on mark "CheckboxCard" at bounding box center [266, 204] width 42 height 7
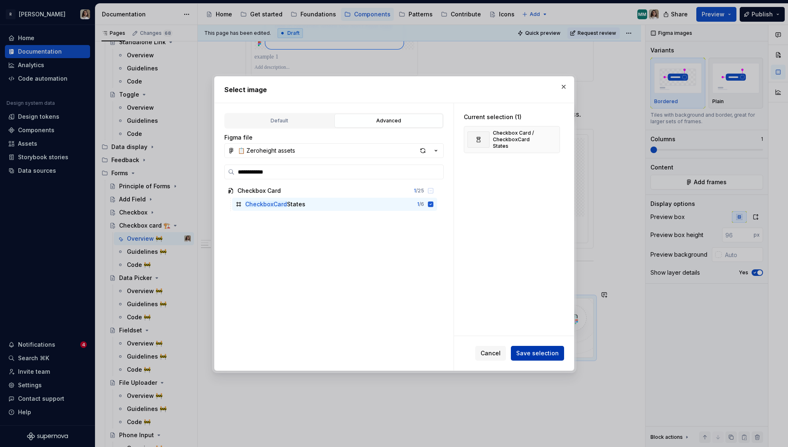
click at [540, 358] on button "Save selection" at bounding box center [537, 353] width 53 height 15
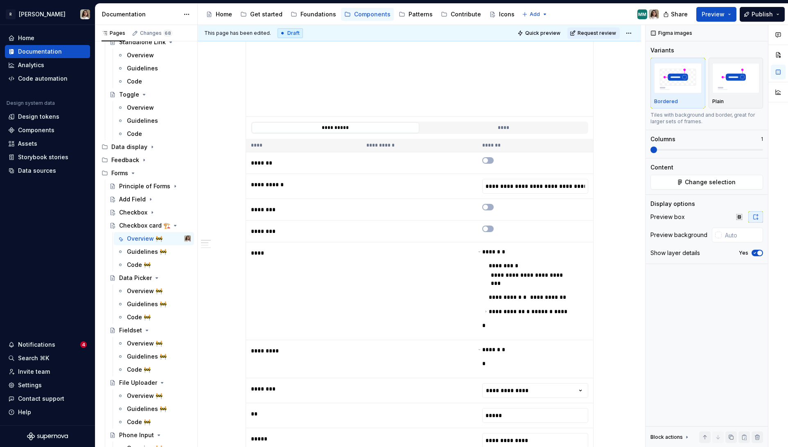
scroll to position [0, 0]
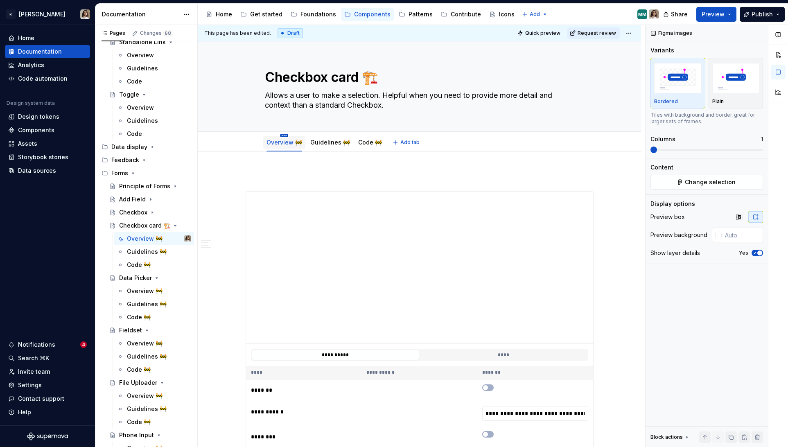
click at [285, 135] on html "R [PERSON_NAME] Home Documentation Analytics Code automation Design system data…" at bounding box center [394, 223] width 788 height 447
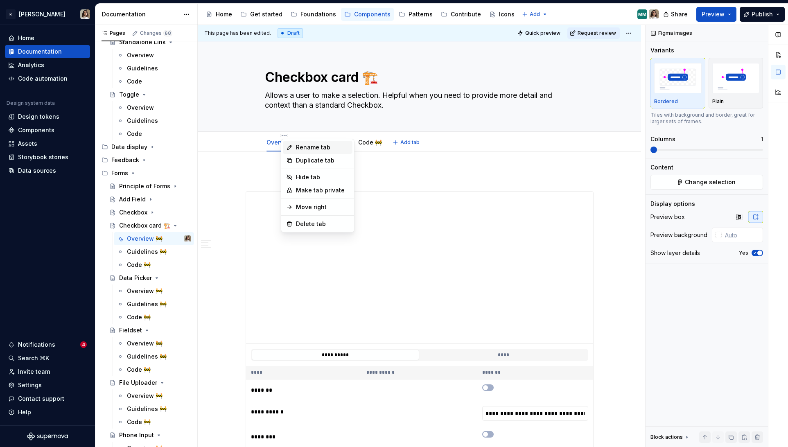
type textarea "*"
click at [297, 147] on div "Rename tab" at bounding box center [322, 147] width 53 height 8
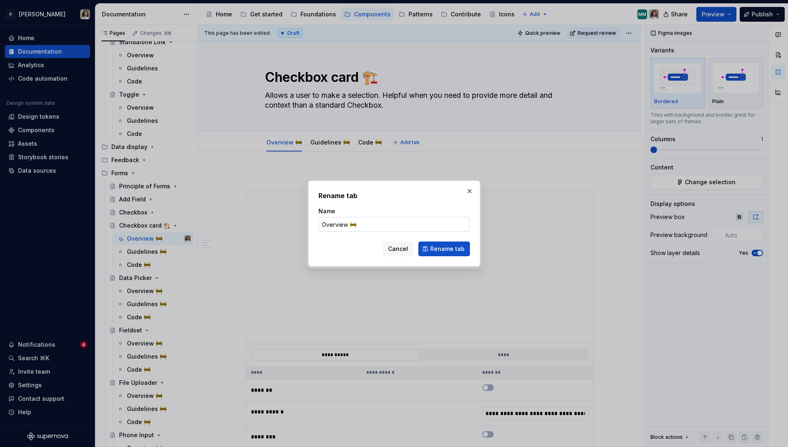
click at [377, 225] on input "Overview 🚧" at bounding box center [393, 224] width 151 height 15
type input "Overview"
click at [453, 247] on span "Rename tab" at bounding box center [447, 249] width 34 height 8
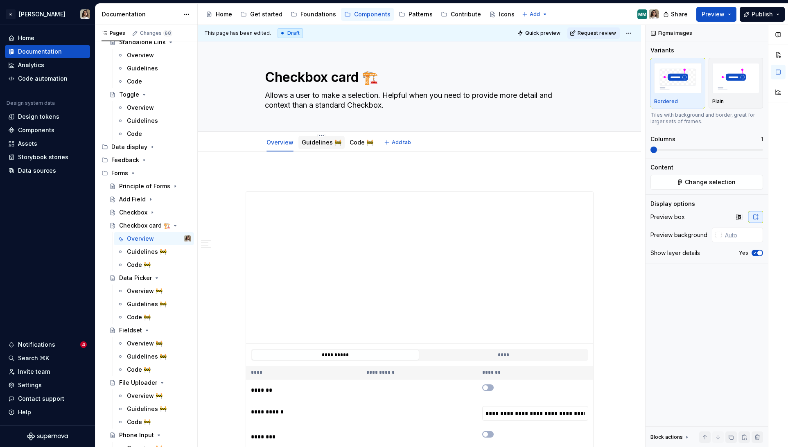
click at [320, 142] on link "Guidelines 🚧" at bounding box center [322, 142] width 40 height 7
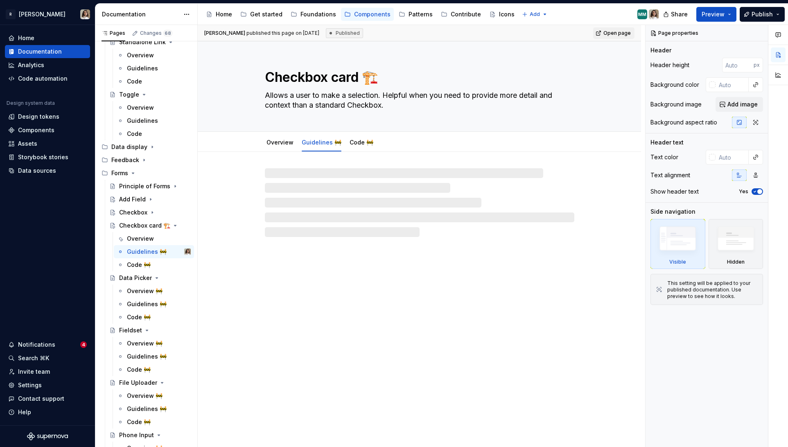
type textarea "*"
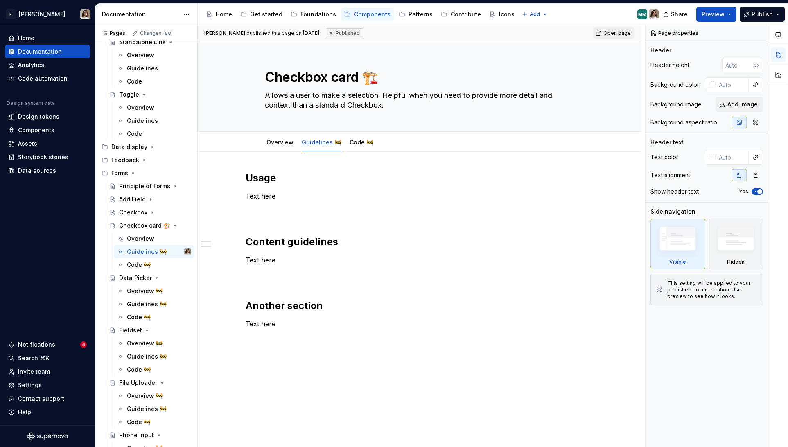
click at [254, 194] on p "Text here" at bounding box center [420, 205] width 348 height 29
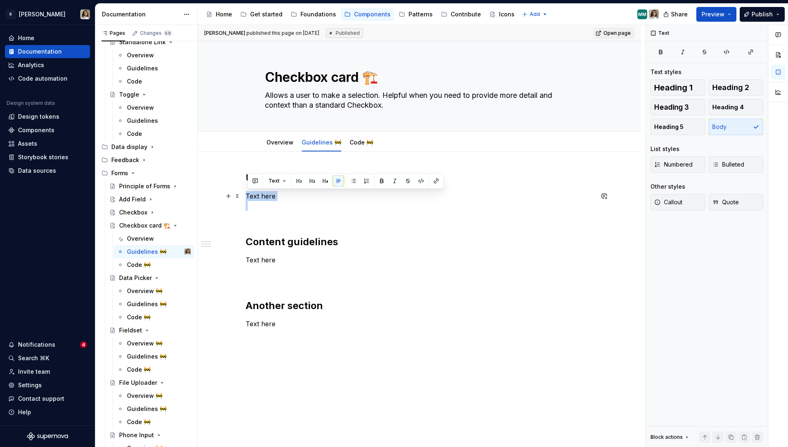
click at [254, 194] on p "Text here" at bounding box center [420, 205] width 348 height 29
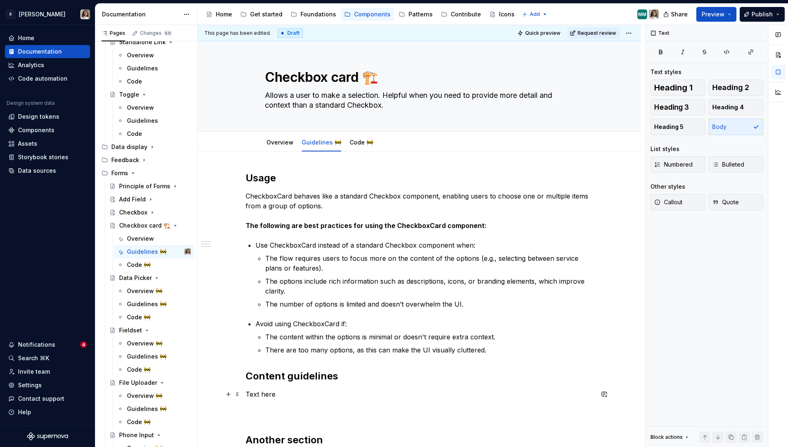
click at [260, 394] on p "Text here" at bounding box center [420, 403] width 348 height 29
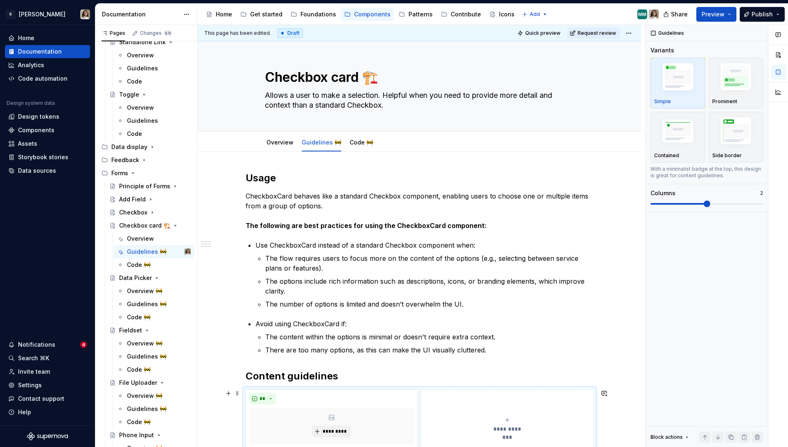
scroll to position [52, 0]
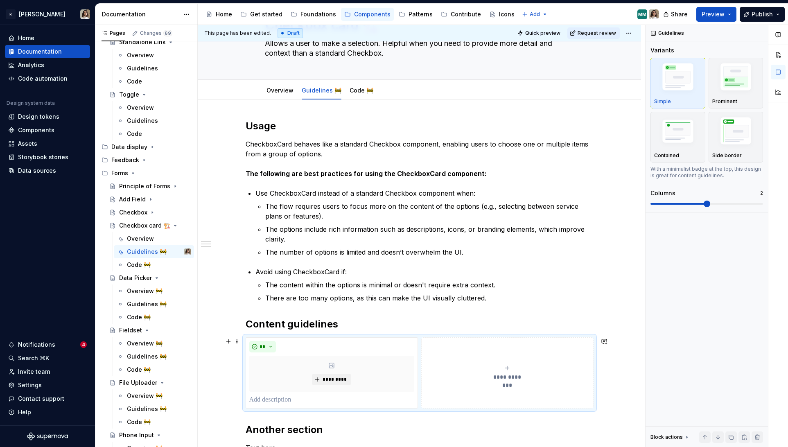
click at [495, 375] on span "**********" at bounding box center [507, 377] width 38 height 8
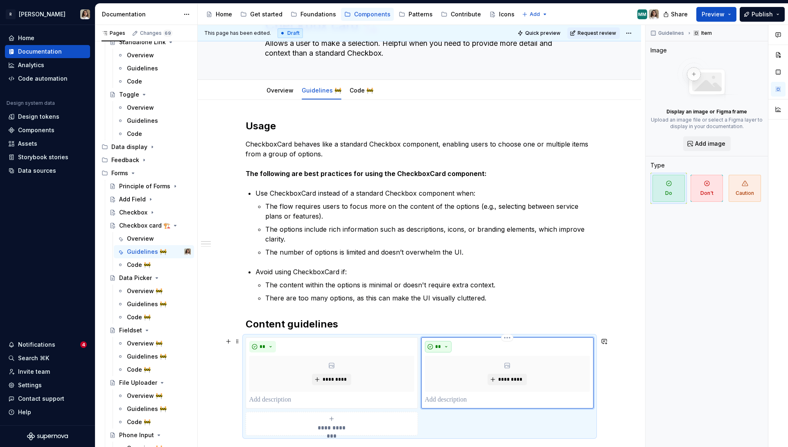
click at [442, 350] on button "**" at bounding box center [438, 346] width 27 height 11
click at [448, 372] on div "Suggestions" at bounding box center [445, 375] width 7 height 7
click at [283, 401] on p at bounding box center [331, 400] width 165 height 10
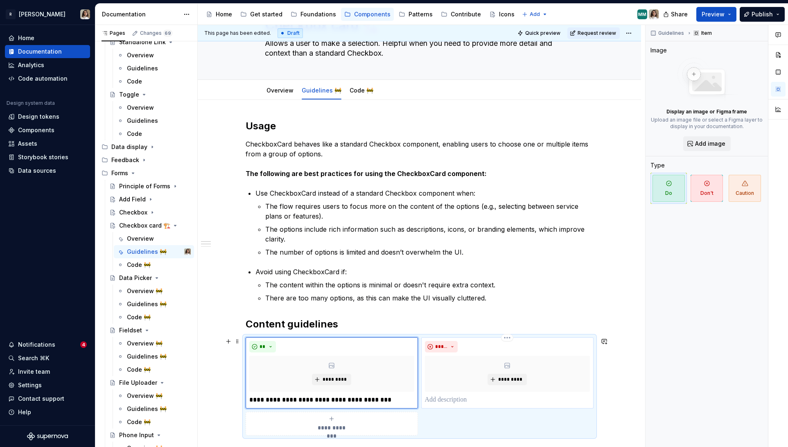
click at [448, 397] on p at bounding box center [507, 400] width 165 height 10
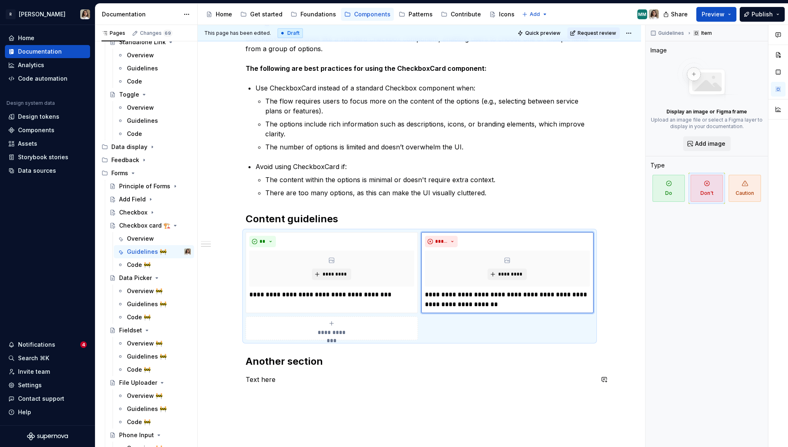
scroll to position [238, 0]
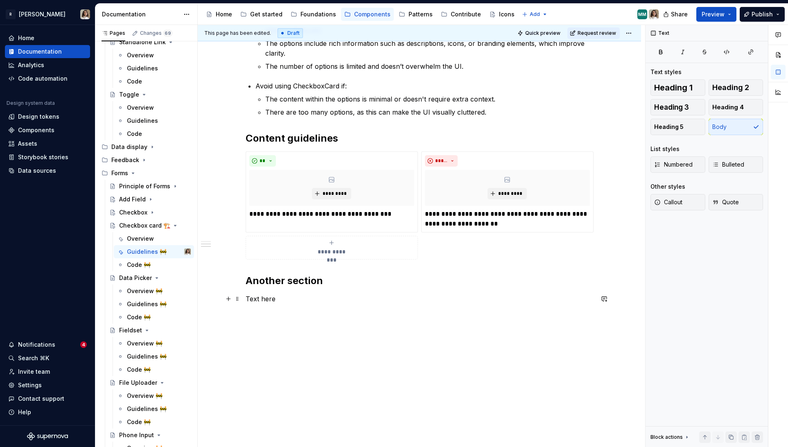
click at [288, 294] on p "Text here" at bounding box center [420, 299] width 348 height 10
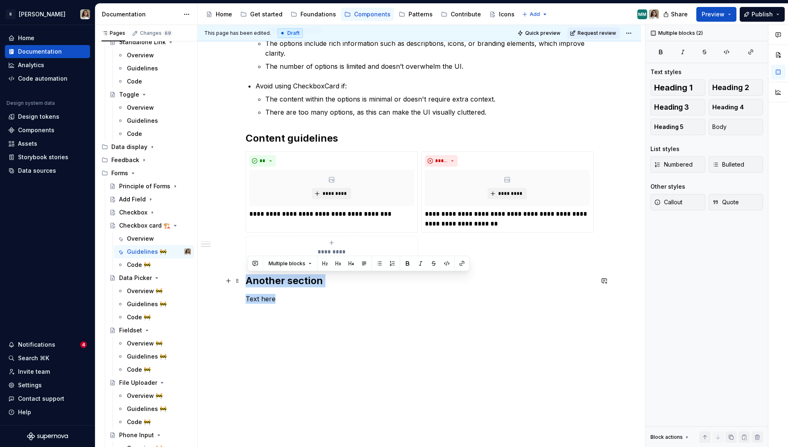
drag, startPoint x: 286, startPoint y: 297, endPoint x: 246, endPoint y: 275, distance: 46.0
click at [246, 275] on div "**********" at bounding box center [419, 181] width 443 height 534
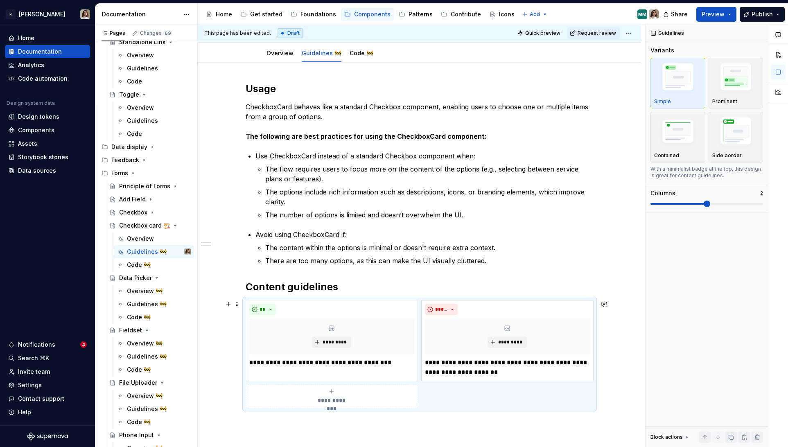
scroll to position [163, 0]
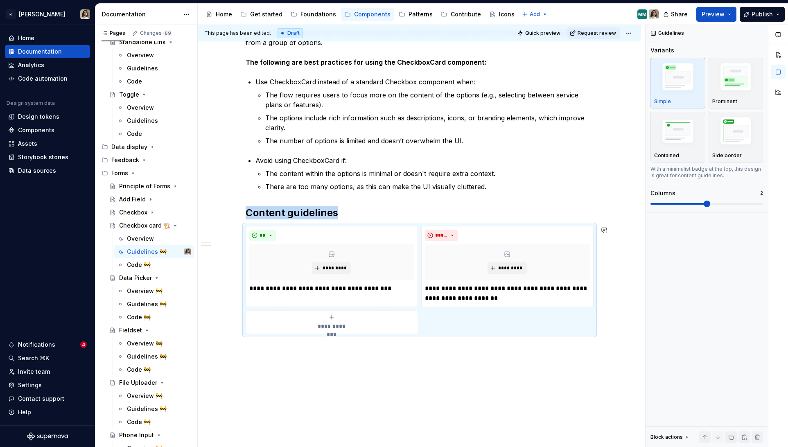
click at [282, 352] on div "**********" at bounding box center [419, 233] width 443 height 489
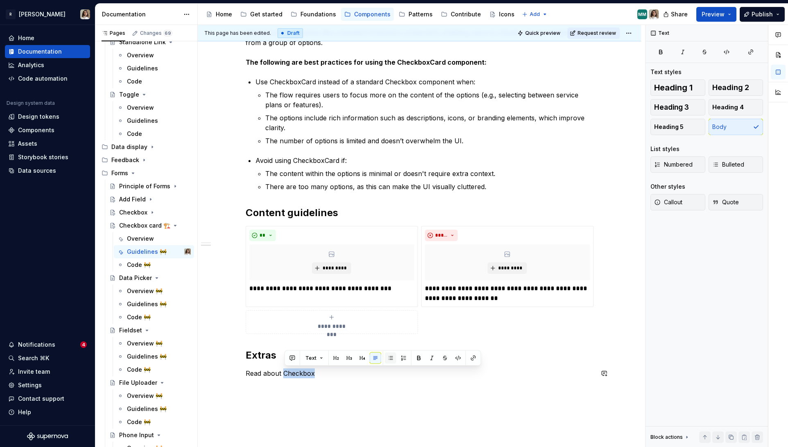
type textarea "*"
click at [460, 356] on button "button" at bounding box center [457, 357] width 11 height 11
click at [460, 356] on button "button" at bounding box center [458, 358] width 11 height 11
click at [472, 356] on button "button" at bounding box center [472, 357] width 11 height 11
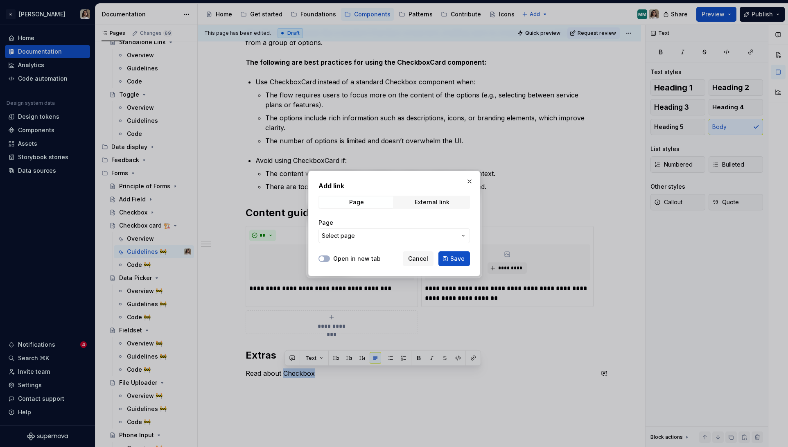
click at [385, 237] on span "Select page" at bounding box center [389, 236] width 135 height 8
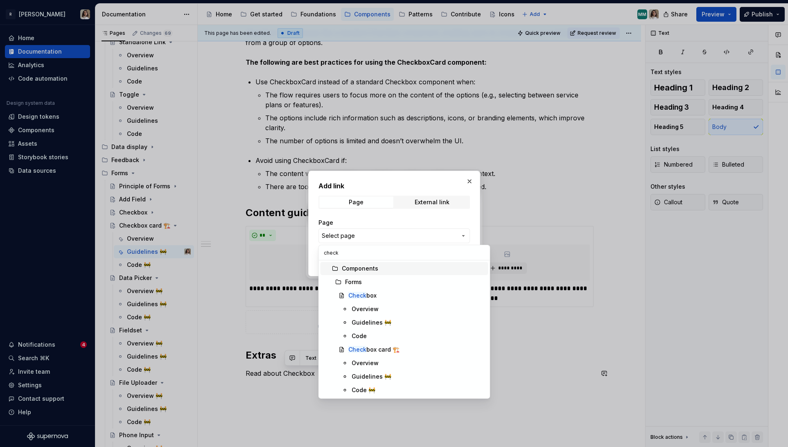
type input "checkb"
click at [373, 295] on div "Checkb ox" at bounding box center [362, 295] width 28 height 8
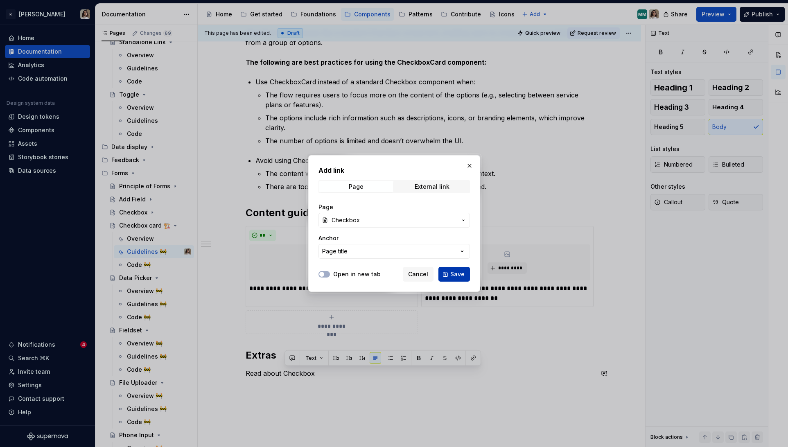
click at [469, 271] on button "Save" at bounding box center [454, 274] width 32 height 15
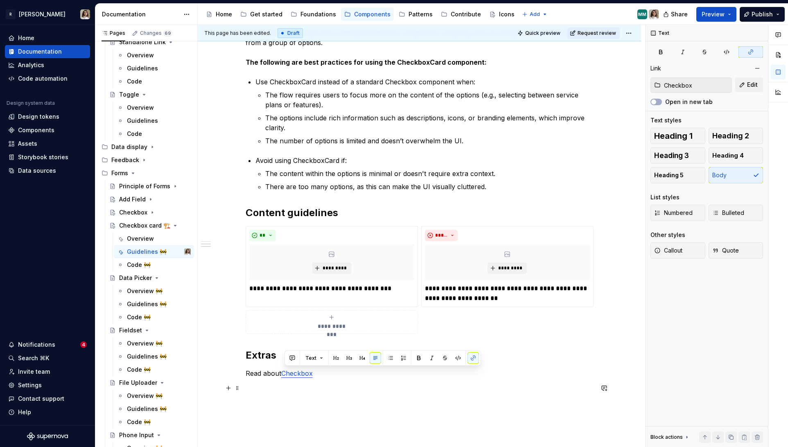
click at [327, 393] on div "**********" at bounding box center [420, 205] width 348 height 394
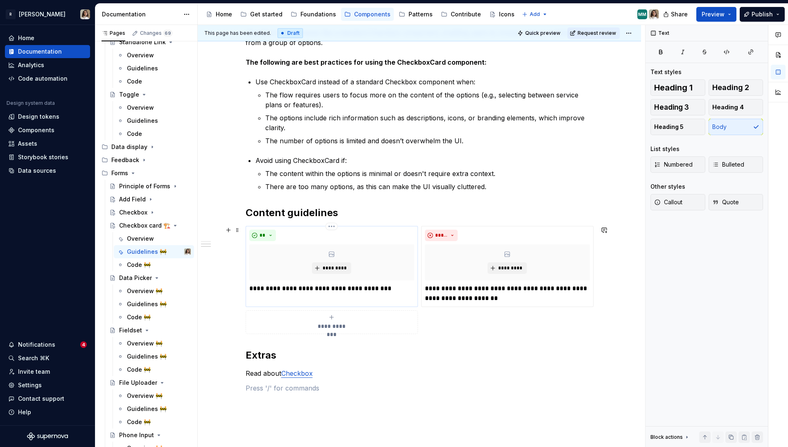
scroll to position [0, 0]
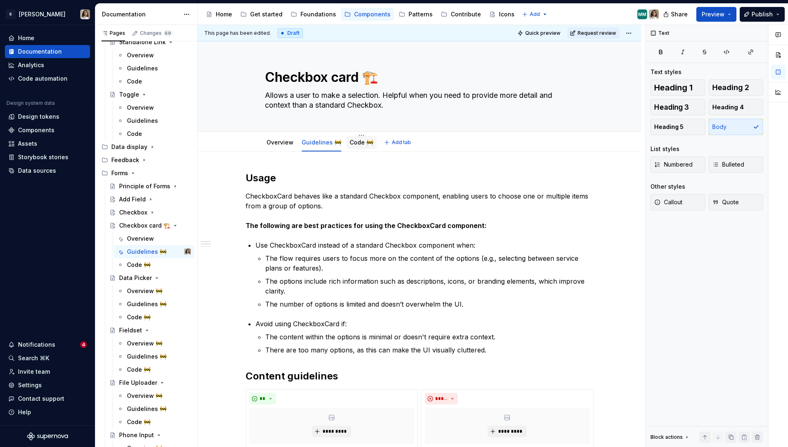
click at [366, 139] on link "Code 🚧" at bounding box center [361, 142] width 24 height 7
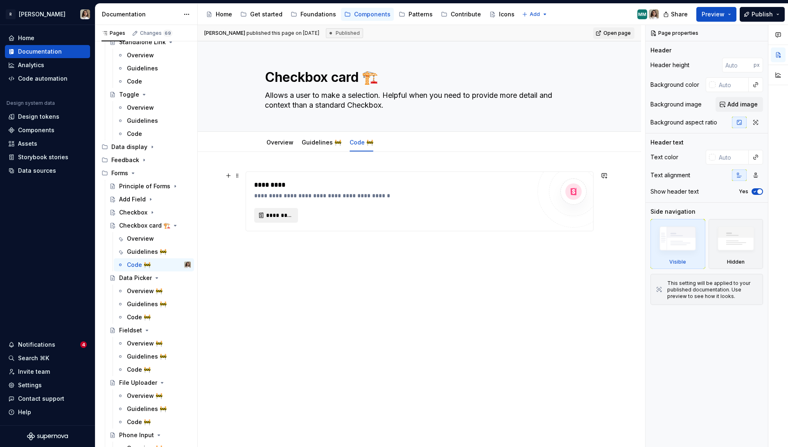
click at [279, 220] on button "*********" at bounding box center [276, 215] width 44 height 15
type textarea "*"
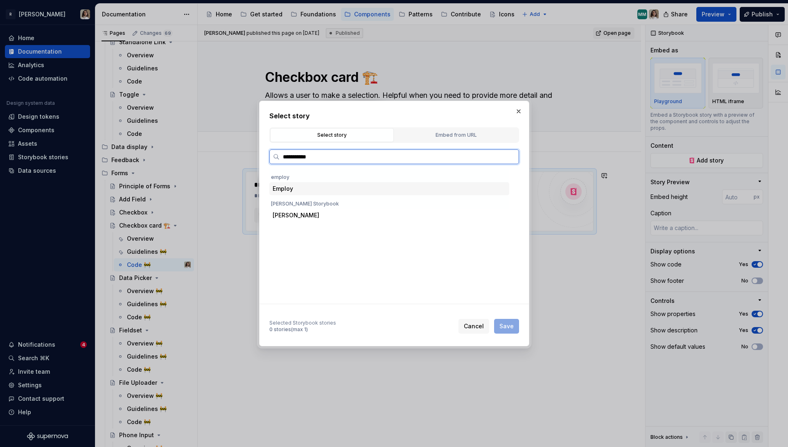
type input "**********"
click at [322, 248] on div "Docs" at bounding box center [404, 242] width 209 height 13
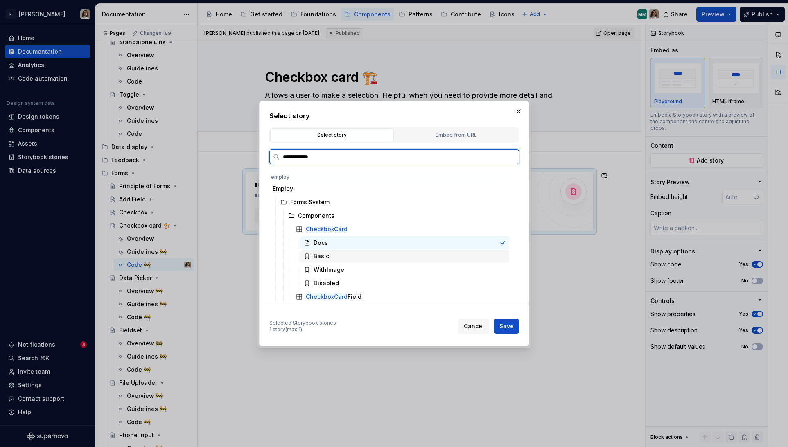
click at [334, 253] on div "Basic" at bounding box center [404, 256] width 209 height 13
click at [339, 241] on div "Docs" at bounding box center [404, 242] width 209 height 13
click at [503, 325] on span "Save" at bounding box center [506, 326] width 14 height 8
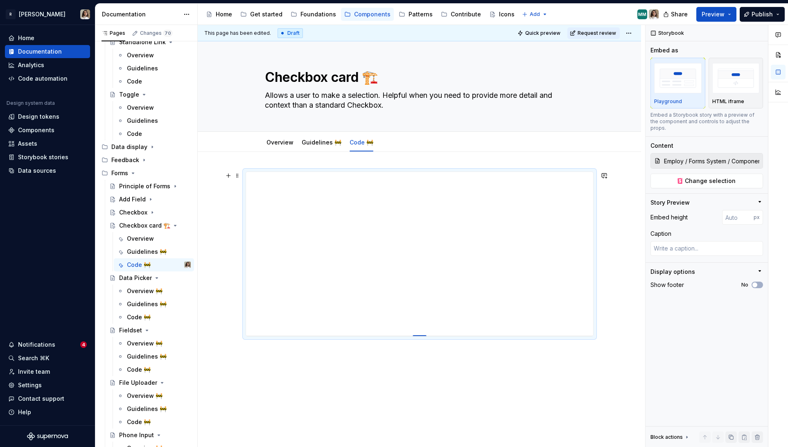
type textarea "*"
type input "421"
type textarea "*"
type input "440"
type textarea "*"
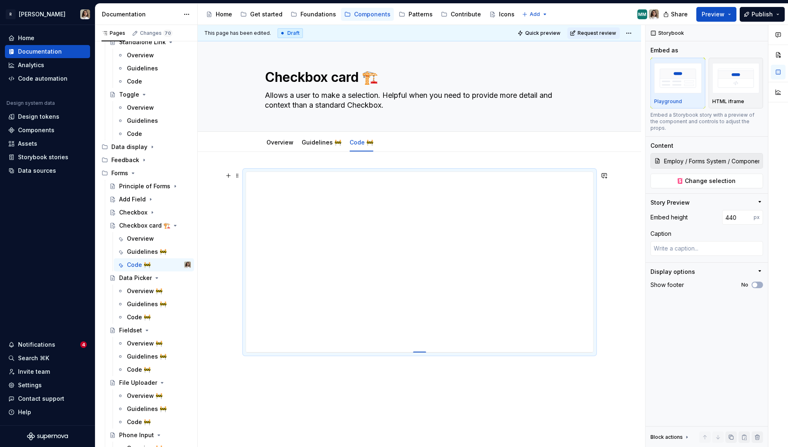
type input "466"
type textarea "*"
type input "489"
type textarea "*"
type input "503"
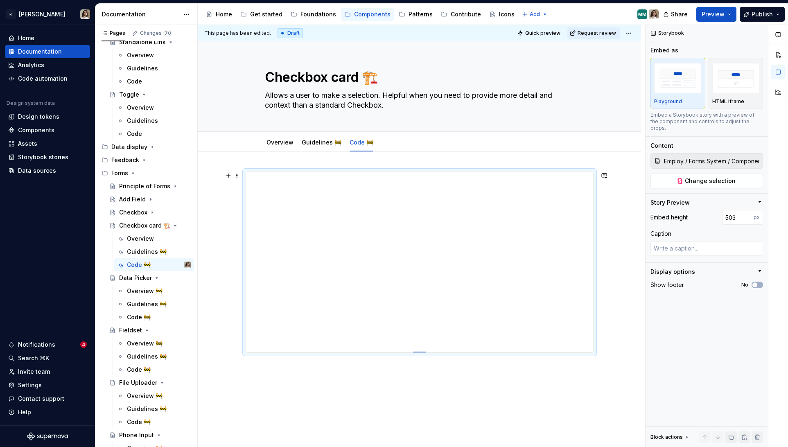
type textarea "*"
type input "518"
type textarea "*"
type input "525"
type textarea "*"
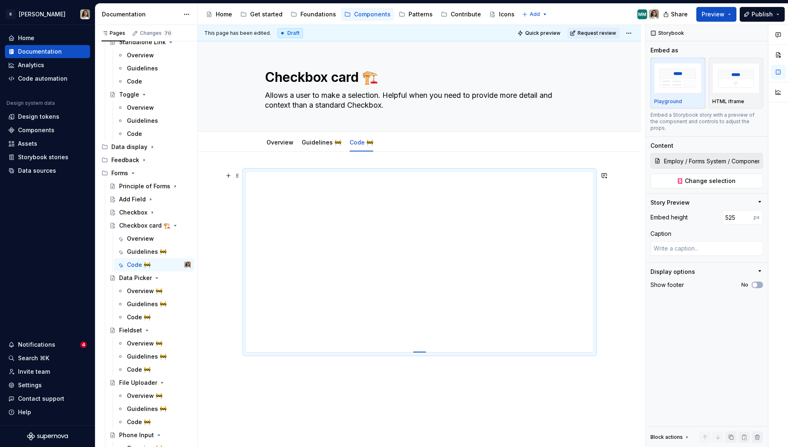
type input "531"
type textarea "*"
type input "534"
type textarea "*"
type input "536"
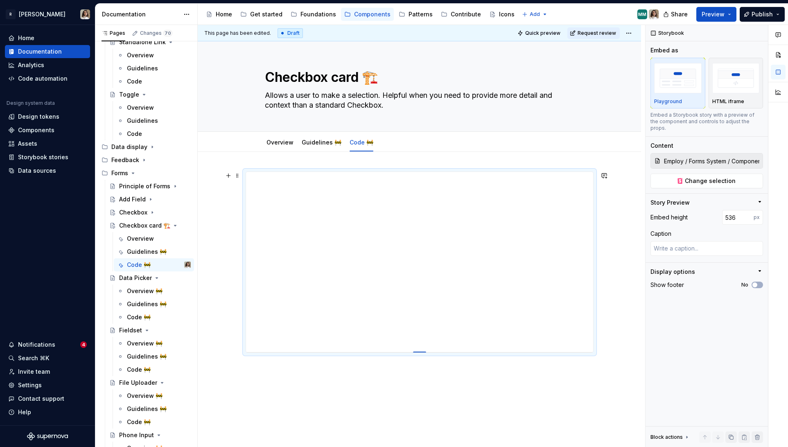
type textarea "*"
type input "538"
type textarea "*"
type input "540"
type textarea "*"
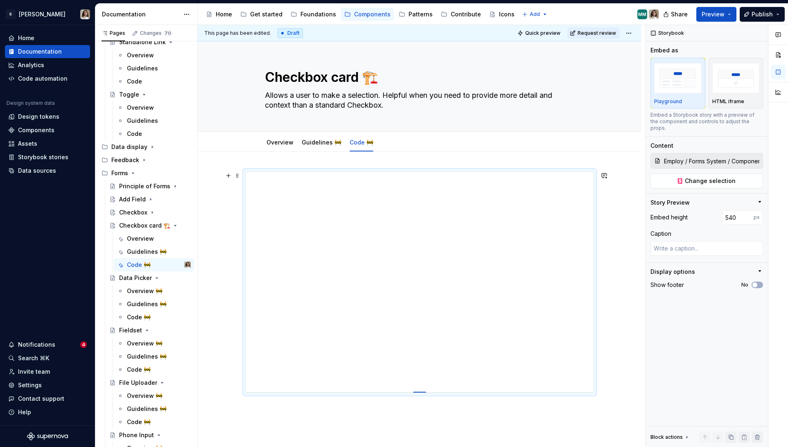
type input "548"
type textarea "*"
type input "561"
type textarea "*"
type input "577"
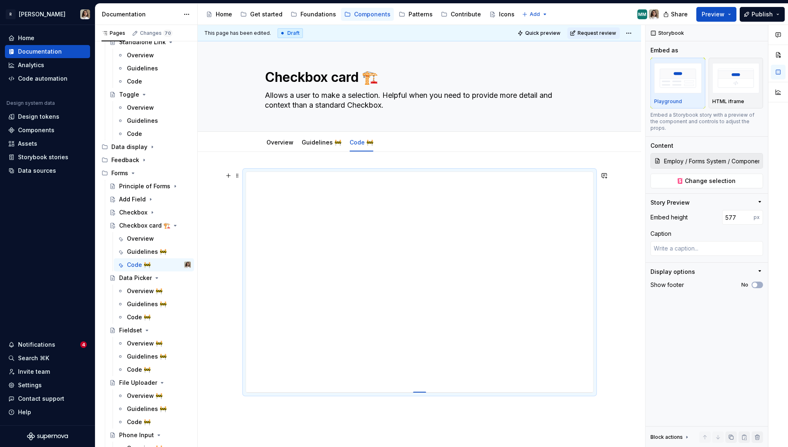
type textarea "*"
type input "594"
type textarea "*"
type input "612"
type textarea "*"
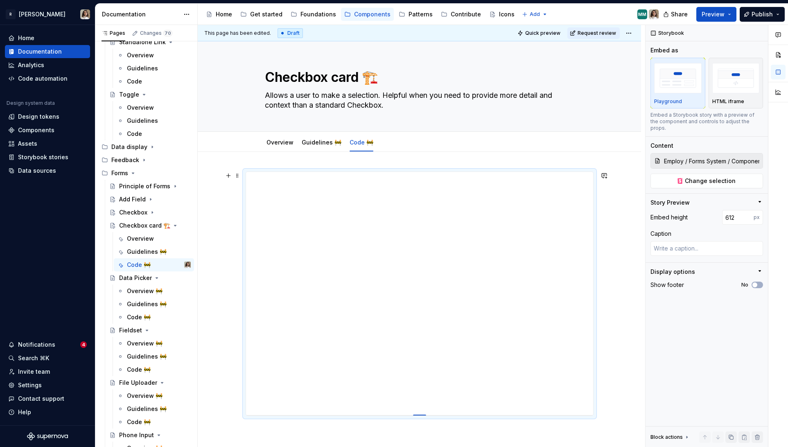
type input "632"
type textarea "*"
type input "645"
type textarea "*"
type input "654"
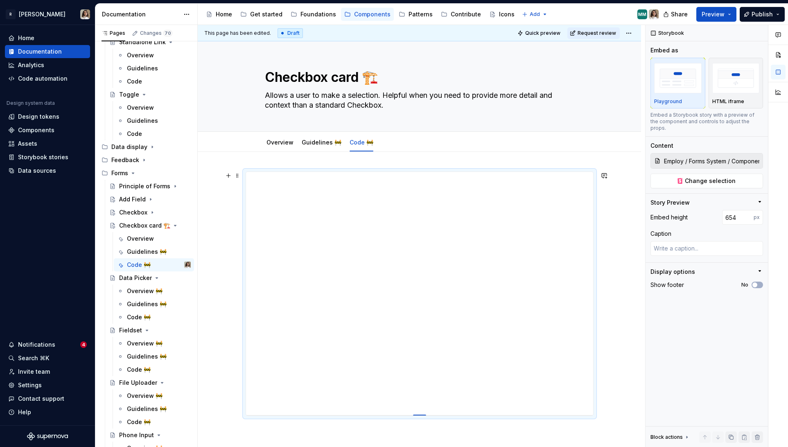
type textarea "*"
type input "658"
type textarea "*"
type input "664"
type textarea "*"
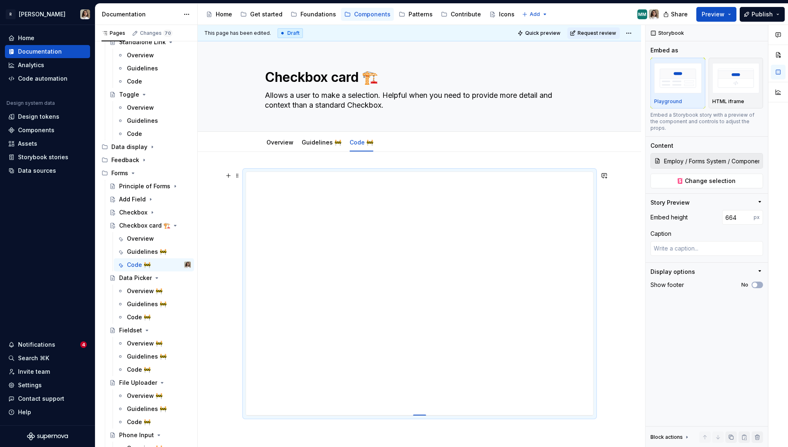
type input "667"
type textarea "*"
type input "670"
type textarea "*"
type input "671"
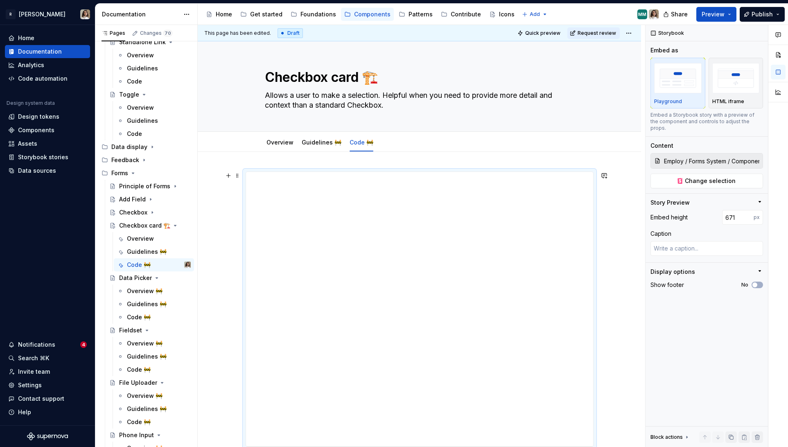
type textarea "*"
type input "677"
type textarea "*"
type input "684"
type textarea "*"
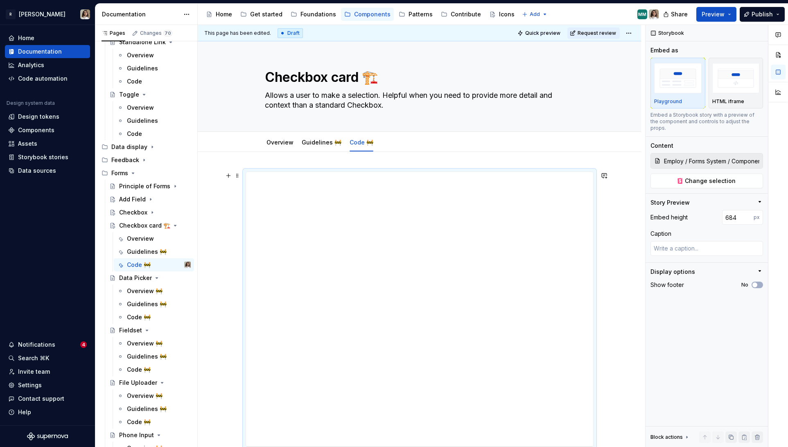
type input "693"
type textarea "*"
type input "702"
type textarea "*"
type input "711"
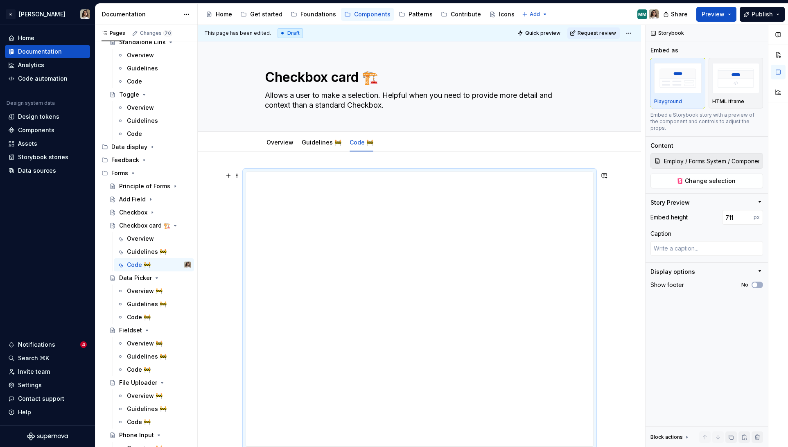
type textarea "*"
type input "720"
type textarea "*"
type input "724"
type textarea "*"
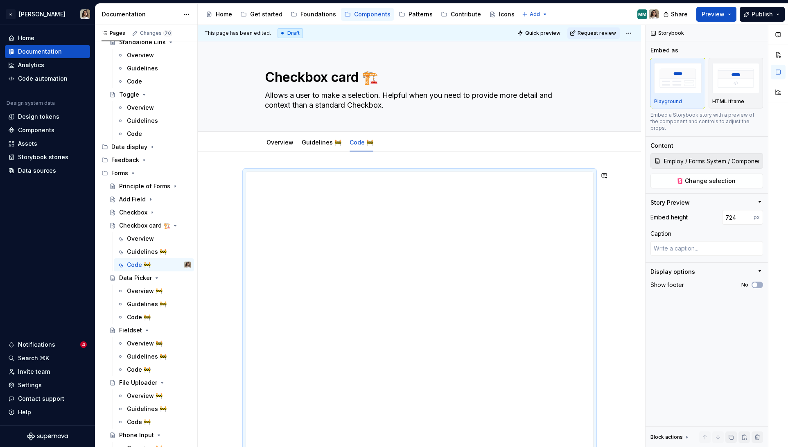
type input "733"
drag, startPoint x: 421, startPoint y: 335, endPoint x: 410, endPoint y: 486, distance: 150.9
click at [410, 446] on html "R [PERSON_NAME] Home Documentation Analytics Code automation Design system data…" at bounding box center [394, 223] width 788 height 447
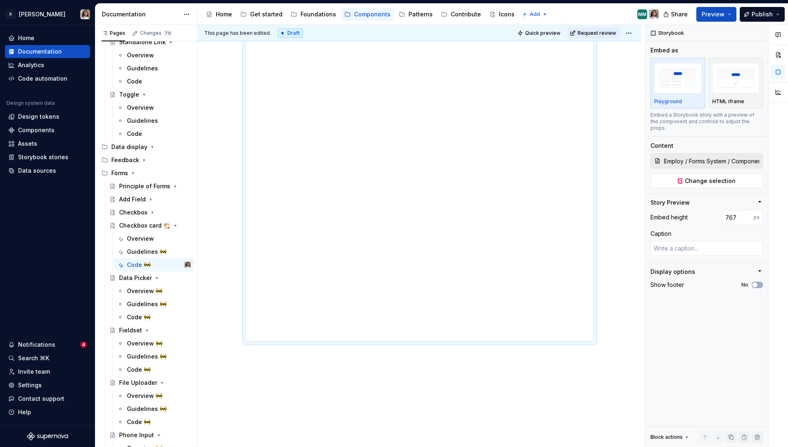
scroll to position [183, 0]
click at [737, 212] on input "767" at bounding box center [738, 217] width 32 height 15
drag, startPoint x: 422, startPoint y: 301, endPoint x: 422, endPoint y: 311, distance: 10.2
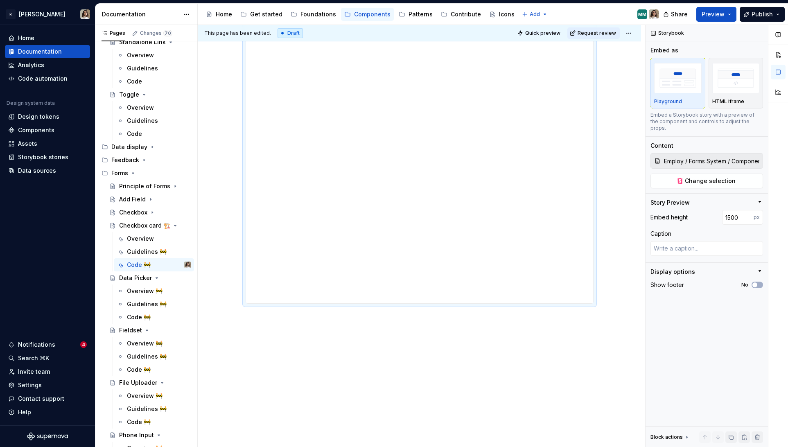
click at [422, 311] on div at bounding box center [420, 1] width 348 height 625
drag, startPoint x: 422, startPoint y: 302, endPoint x: 421, endPoint y: 370, distance: 67.5
click at [732, 210] on input "1663" at bounding box center [738, 217] width 32 height 15
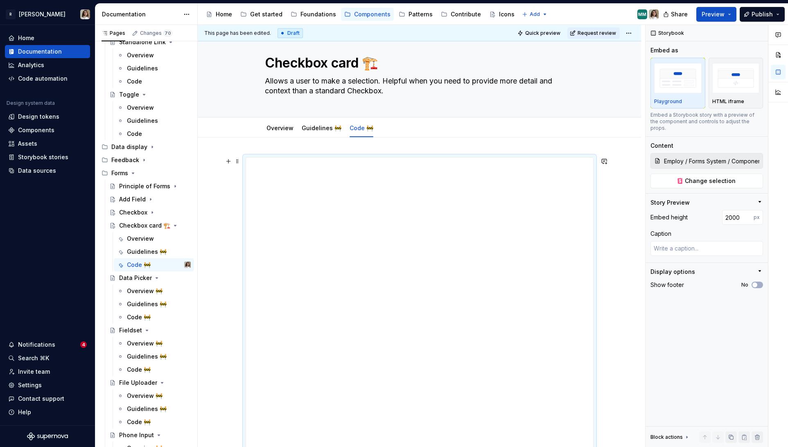
scroll to position [0, 0]
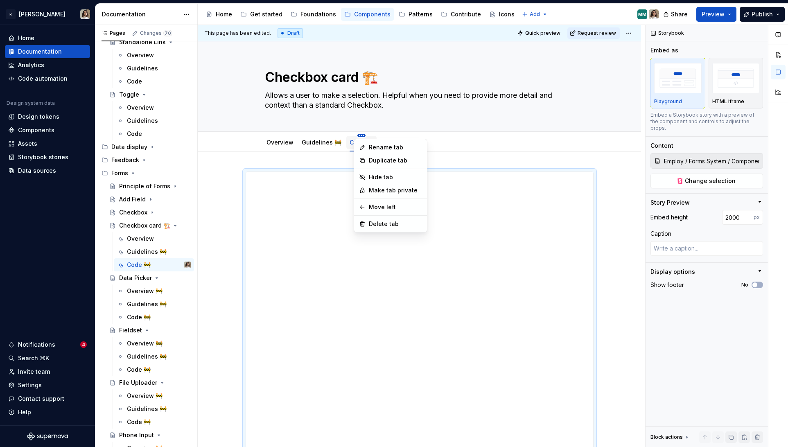
click at [356, 136] on html "R [PERSON_NAME] Home Documentation Analytics Code automation Design system data…" at bounding box center [394, 223] width 788 height 447
click at [366, 149] on div "Rename tab" at bounding box center [391, 147] width 70 height 13
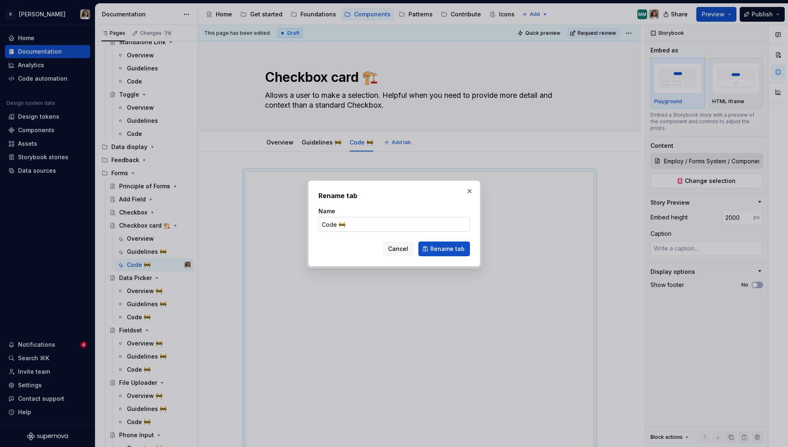
click at [364, 225] on input "Code 🚧" at bounding box center [393, 224] width 151 height 15
click at [437, 246] on span "Rename tab" at bounding box center [447, 249] width 34 height 8
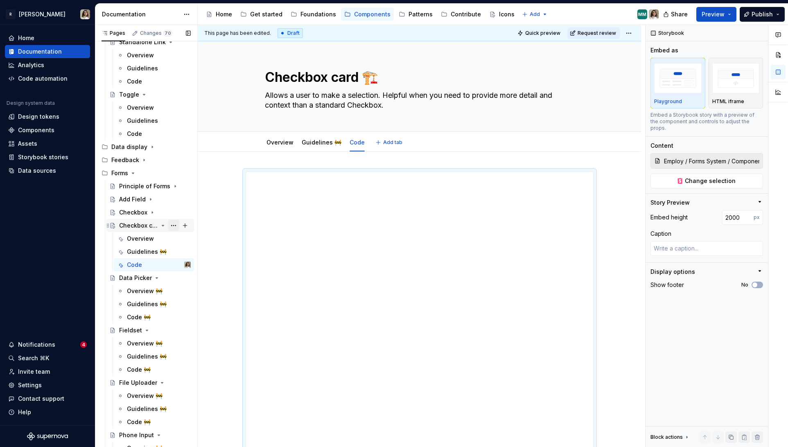
click at [172, 225] on button "Page tree" at bounding box center [173, 225] width 11 height 11
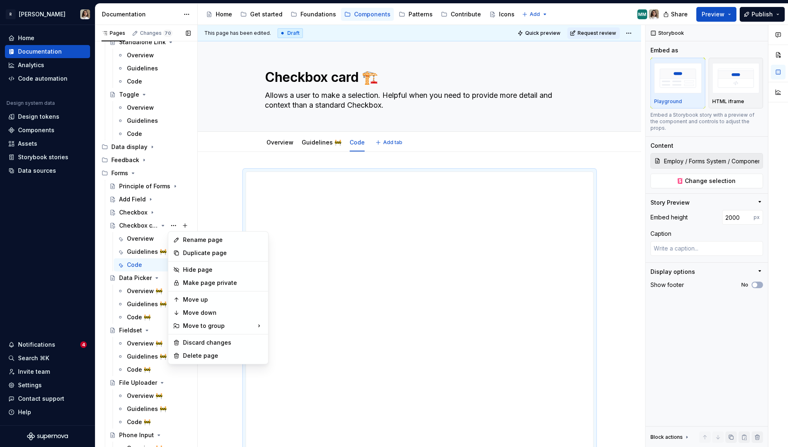
click at [143, 225] on div "Pages Changes 70 Add Accessibility guide for tree Page tree. Navigate the tree …" at bounding box center [146, 238] width 102 height 426
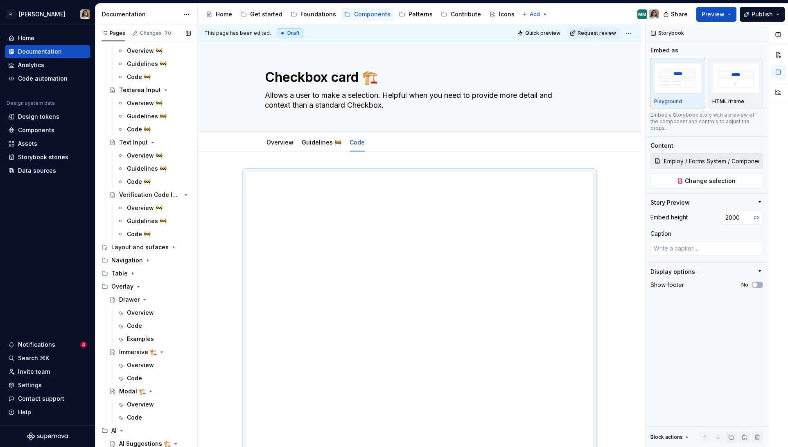
scroll to position [1588, 0]
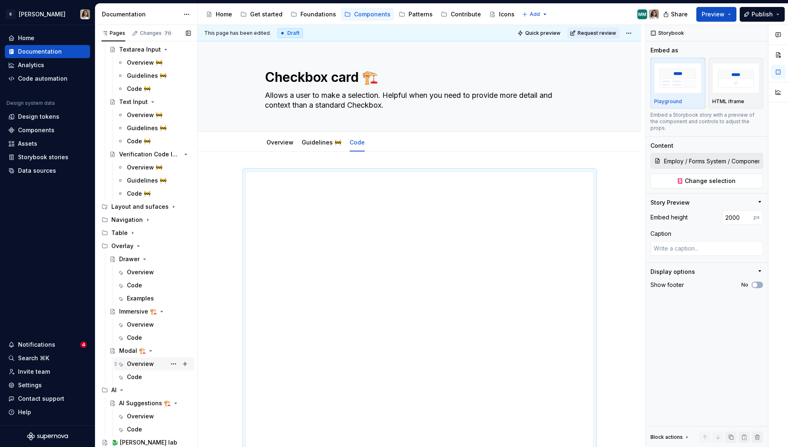
click at [131, 365] on div "Overview" at bounding box center [140, 364] width 27 height 8
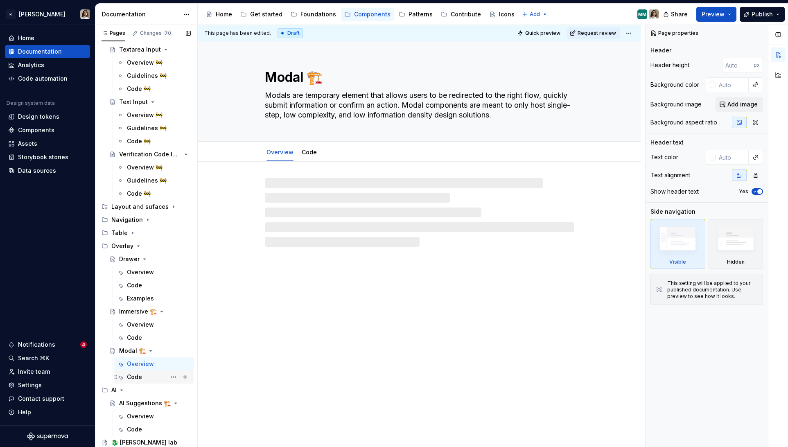
click at [133, 374] on div "Code" at bounding box center [134, 377] width 15 height 8
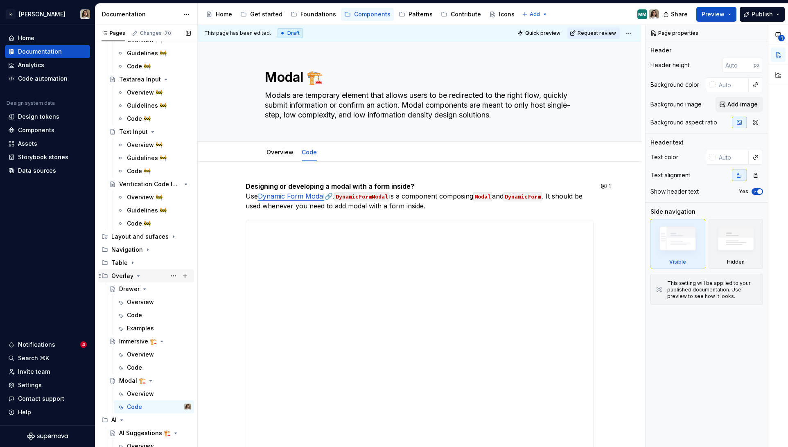
scroll to position [1588, 0]
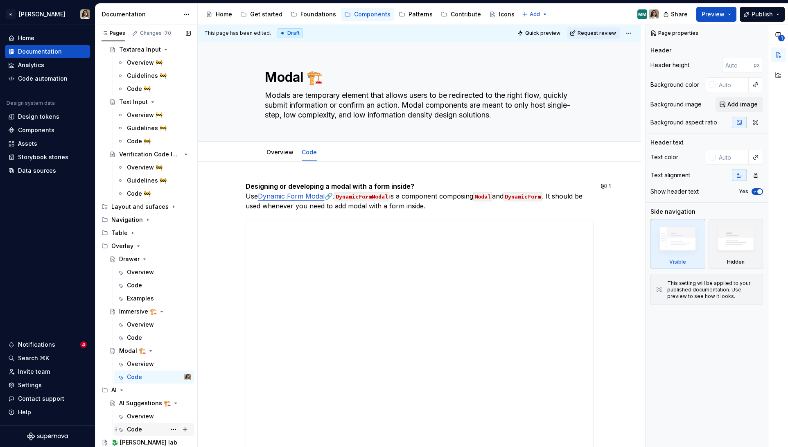
click at [131, 427] on div "Code" at bounding box center [134, 429] width 15 height 8
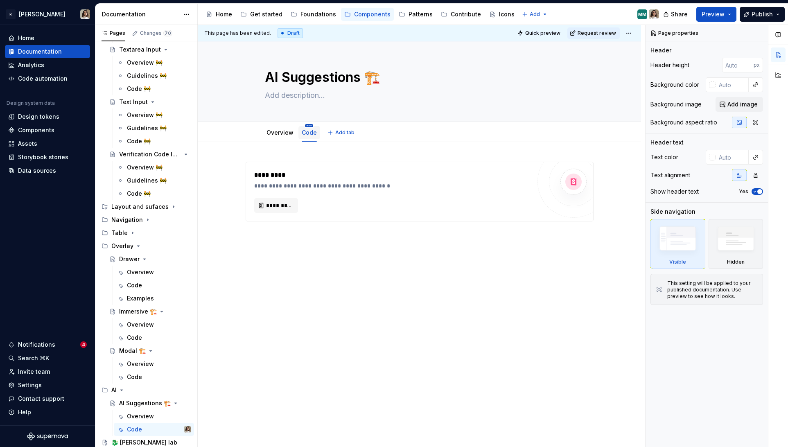
click at [309, 125] on html "R [PERSON_NAME] Home Documentation Analytics Code automation Design system data…" at bounding box center [394, 223] width 788 height 447
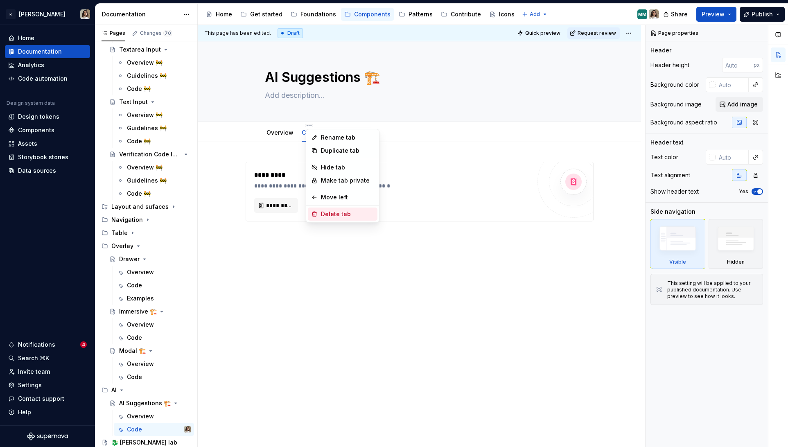
click at [326, 210] on div "Delete tab" at bounding box center [347, 214] width 53 height 8
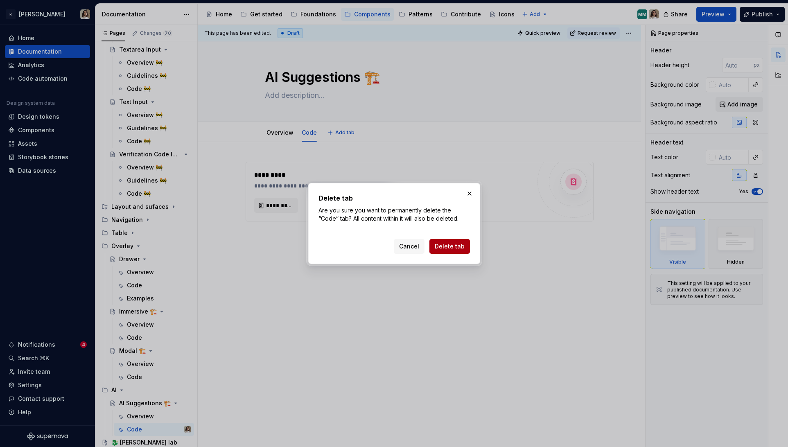
click at [443, 250] on button "Delete tab" at bounding box center [449, 246] width 41 height 15
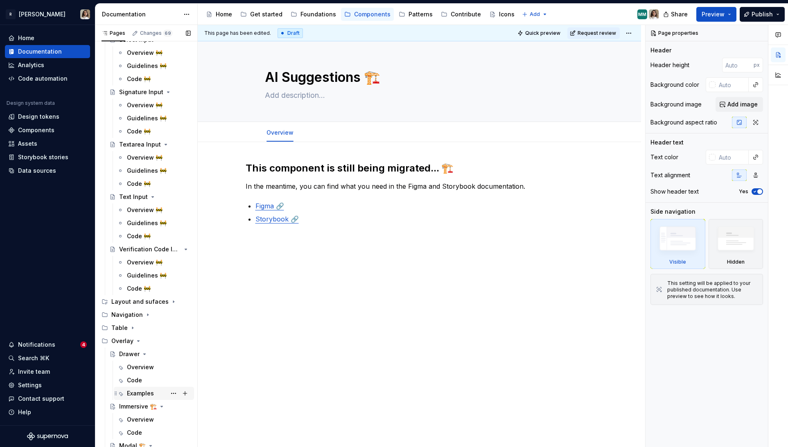
scroll to position [1476, 0]
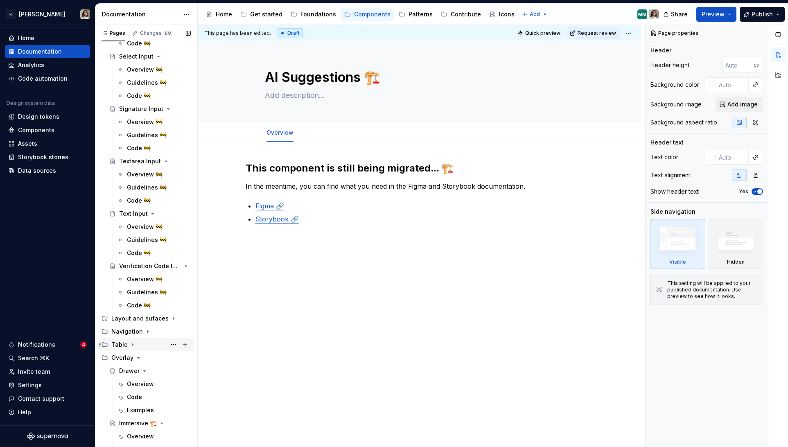
click at [130, 340] on div "Table" at bounding box center [150, 344] width 79 height 11
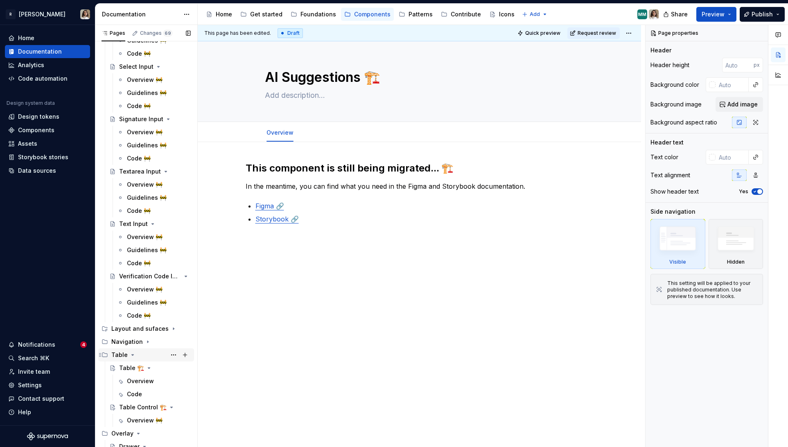
scroll to position [1465, 0]
click at [144, 343] on icon "Page tree" at bounding box center [147, 342] width 7 height 7
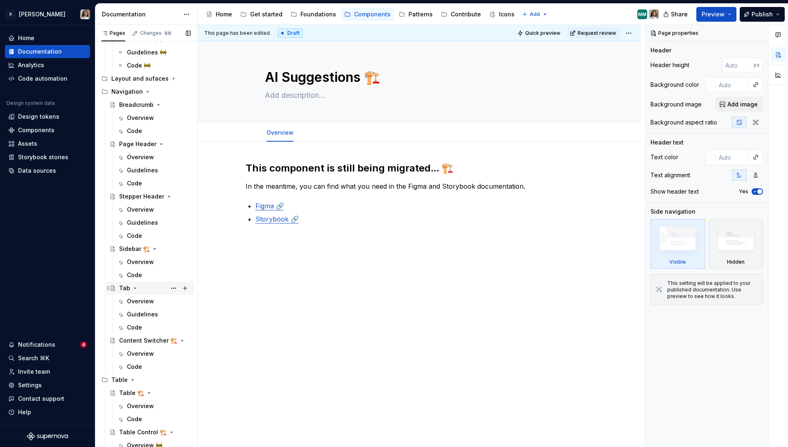
scroll to position [1724, 0]
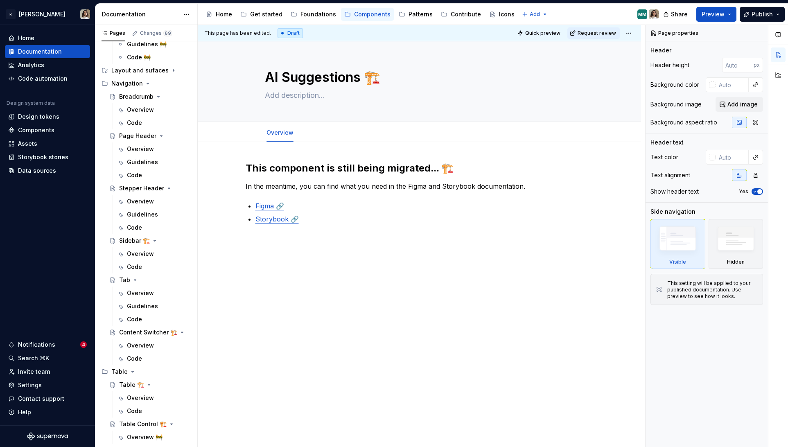
click at [241, 238] on div "This component is still being migrated... 🏗️ In the meantime, you can find what…" at bounding box center [419, 255] width 443 height 226
